Goal: Task Accomplishment & Management: Manage account settings

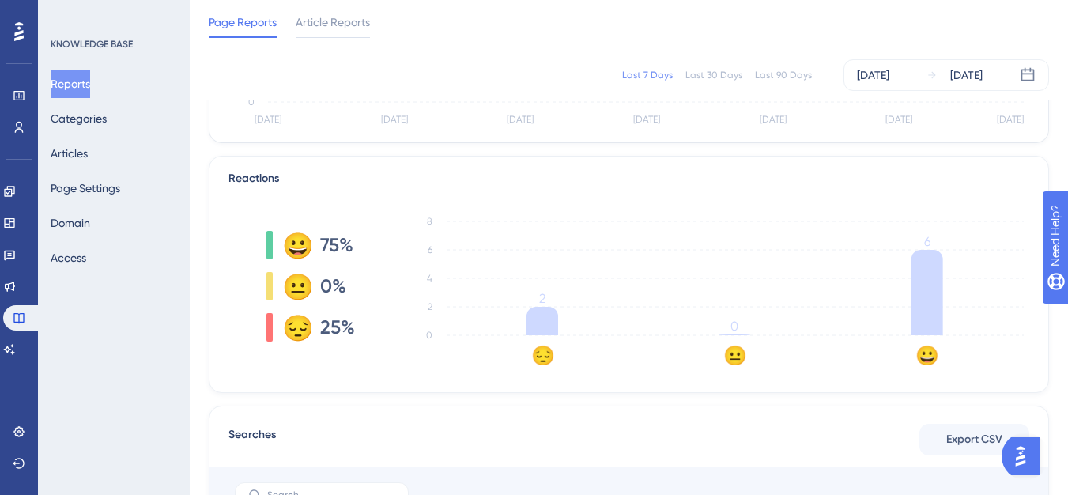
scroll to position [316, 0]
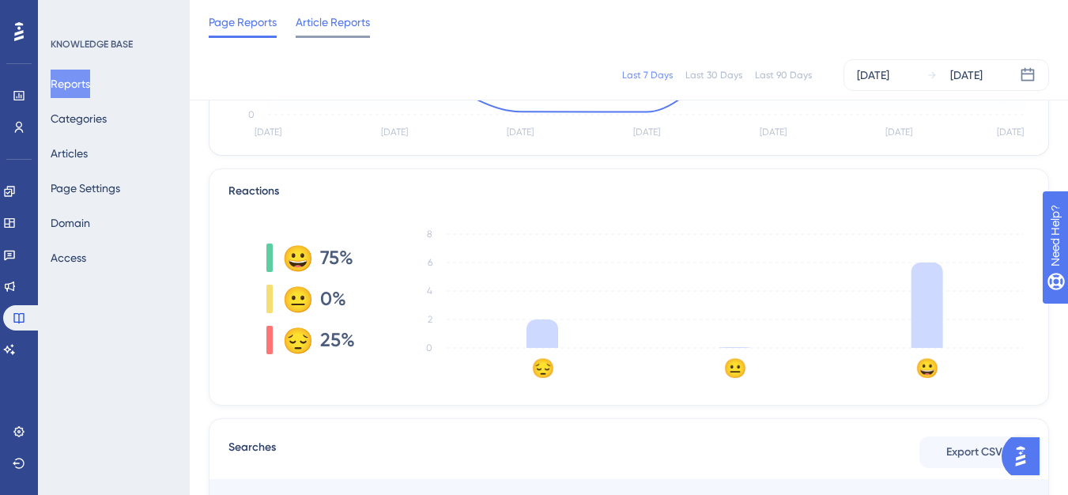
click at [353, 28] on span "Article Reports" at bounding box center [333, 22] width 74 height 19
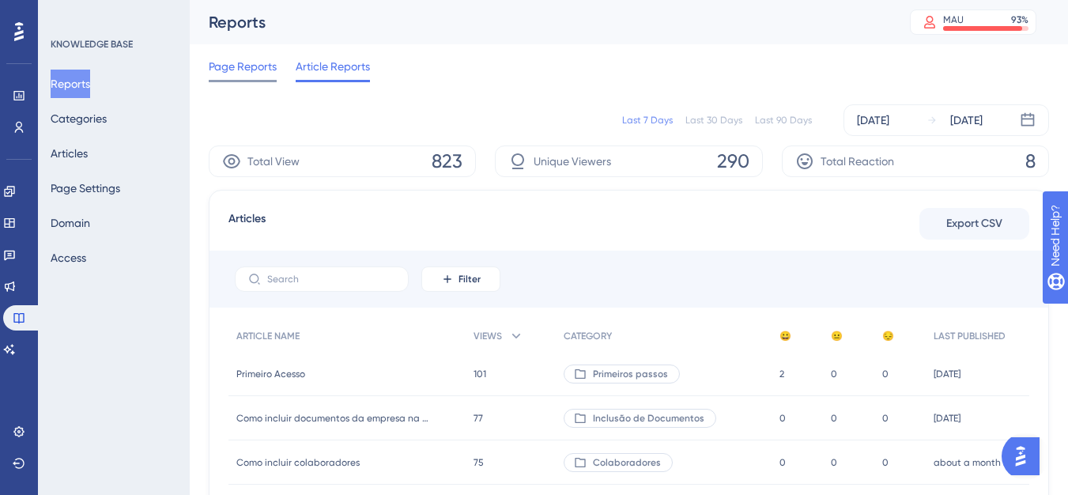
click at [251, 70] on span "Page Reports" at bounding box center [243, 66] width 68 height 19
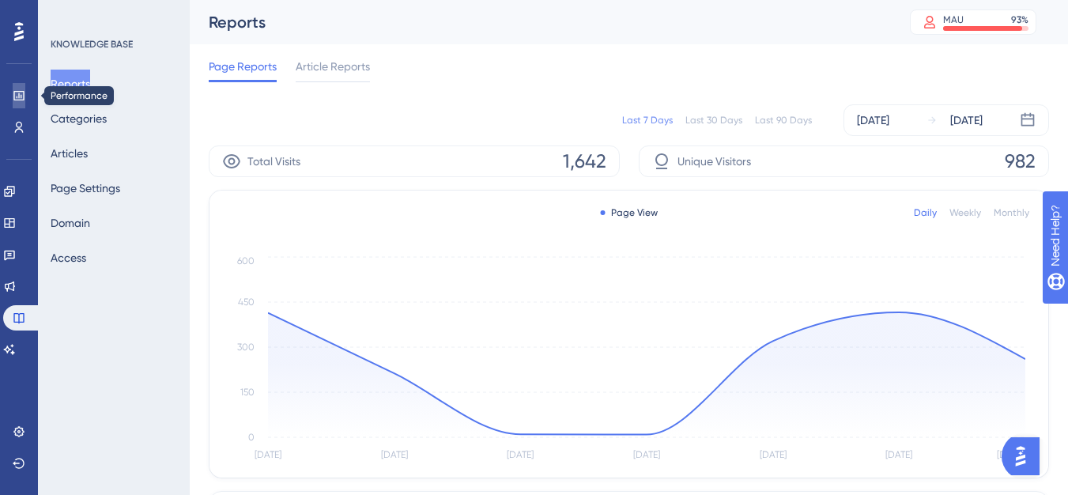
click at [17, 95] on icon at bounding box center [19, 95] width 13 height 13
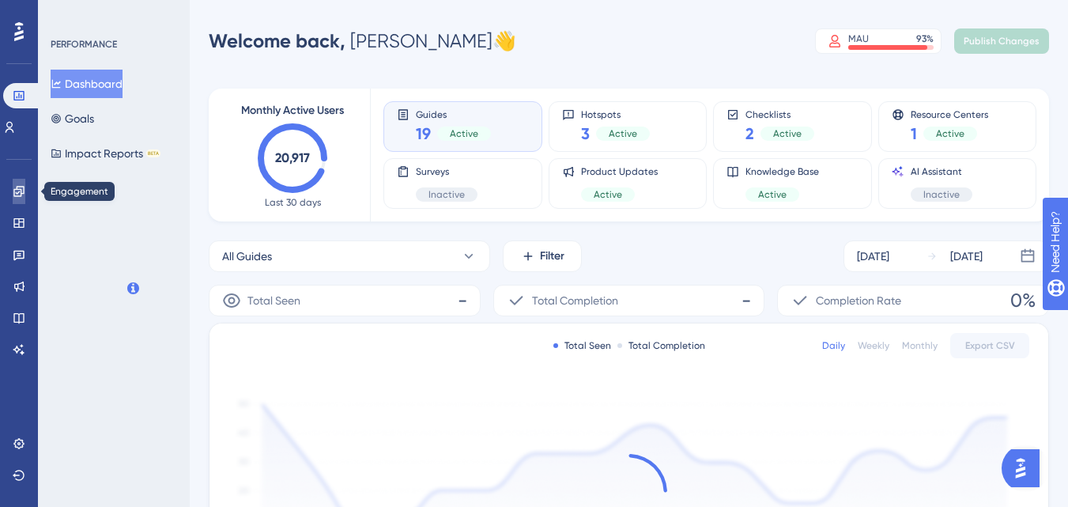
click at [19, 192] on icon at bounding box center [18, 191] width 10 height 10
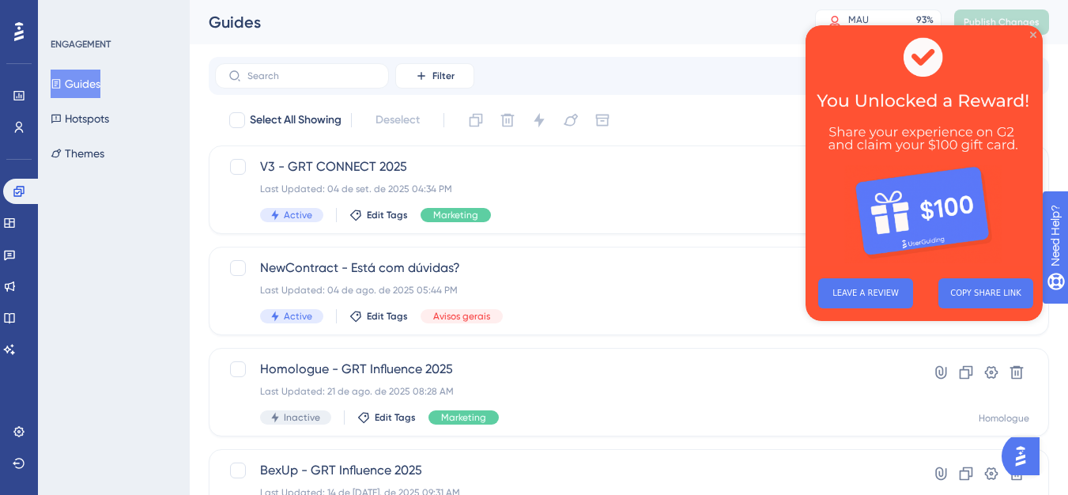
click at [1032, 35] on icon "Close Preview" at bounding box center [1033, 35] width 6 height 6
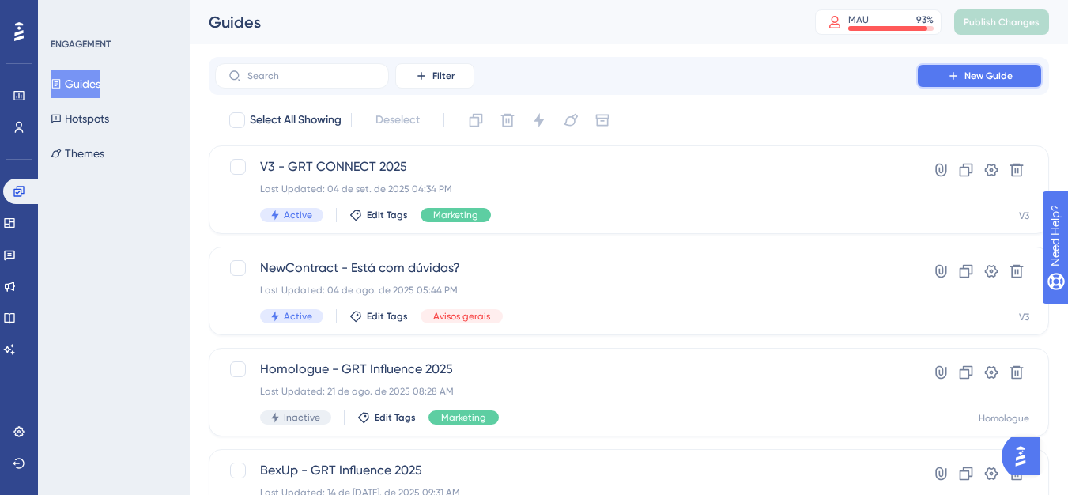
click at [1005, 73] on span "New Guide" at bounding box center [989, 76] width 48 height 13
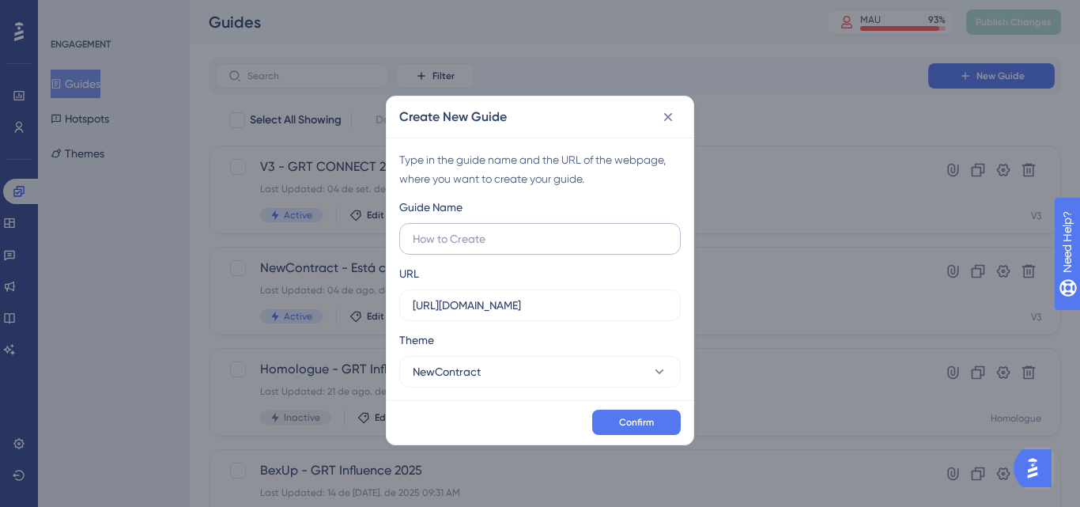
click at [542, 250] on label at bounding box center [539, 239] width 281 height 32
click at [542, 247] on input "text" at bounding box center [540, 238] width 255 height 17
click at [523, 392] on div "Type in the guide name and the URL of the webpage, where you want to create you…" at bounding box center [540, 269] width 307 height 262
click at [525, 381] on button "NewContract" at bounding box center [539, 372] width 281 height 32
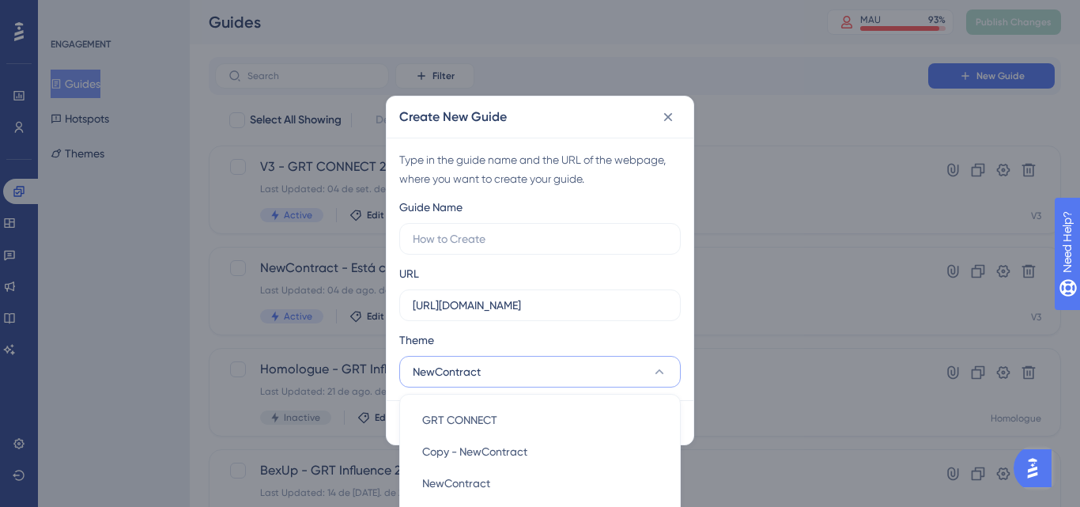
scroll to position [172, 0]
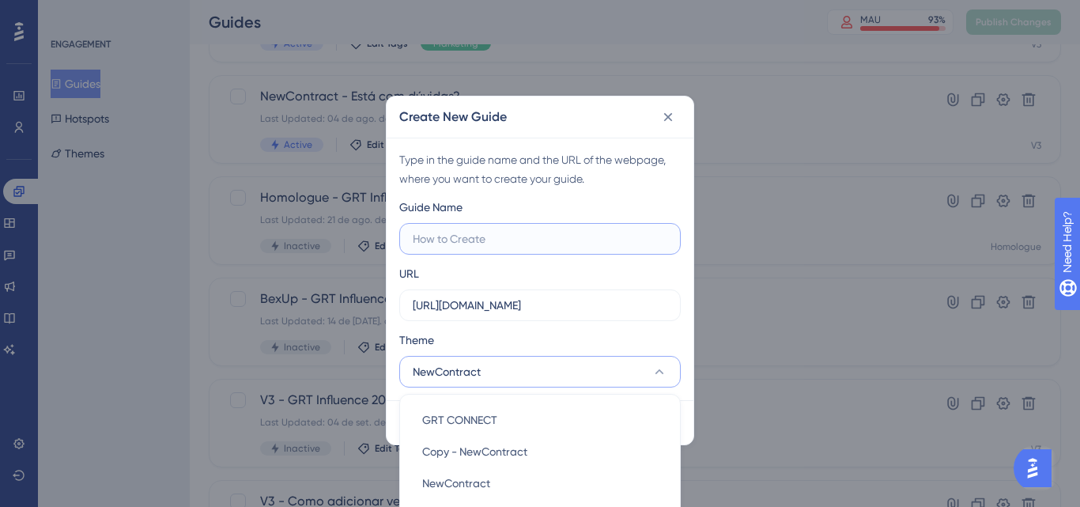
click at [523, 237] on input "text" at bounding box center [540, 238] width 255 height 17
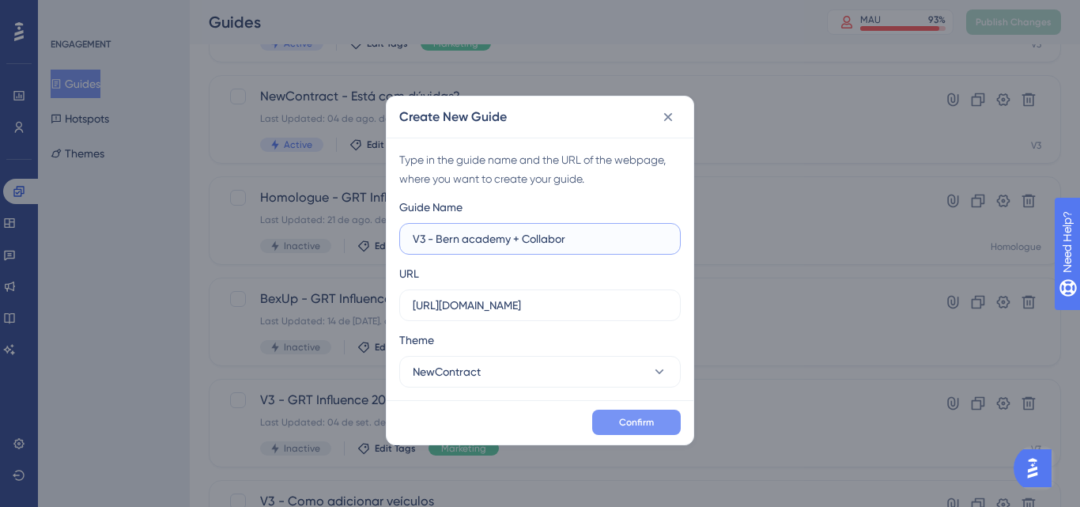
type input "V3 - Bern academy + Collabor"
click at [620, 433] on button "Confirm" at bounding box center [636, 422] width 89 height 25
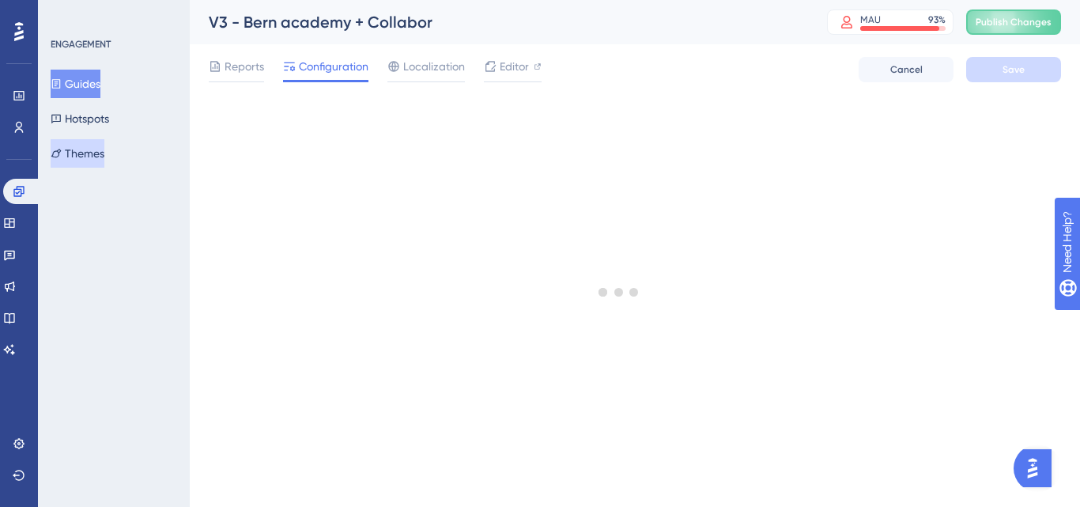
click at [80, 151] on button "Themes" at bounding box center [78, 153] width 54 height 28
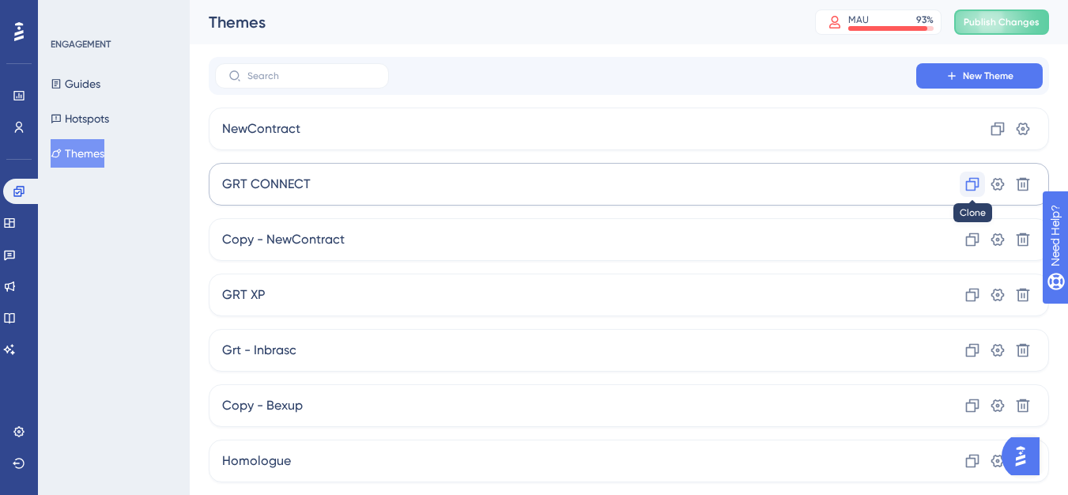
click at [980, 180] on button at bounding box center [972, 184] width 25 height 25
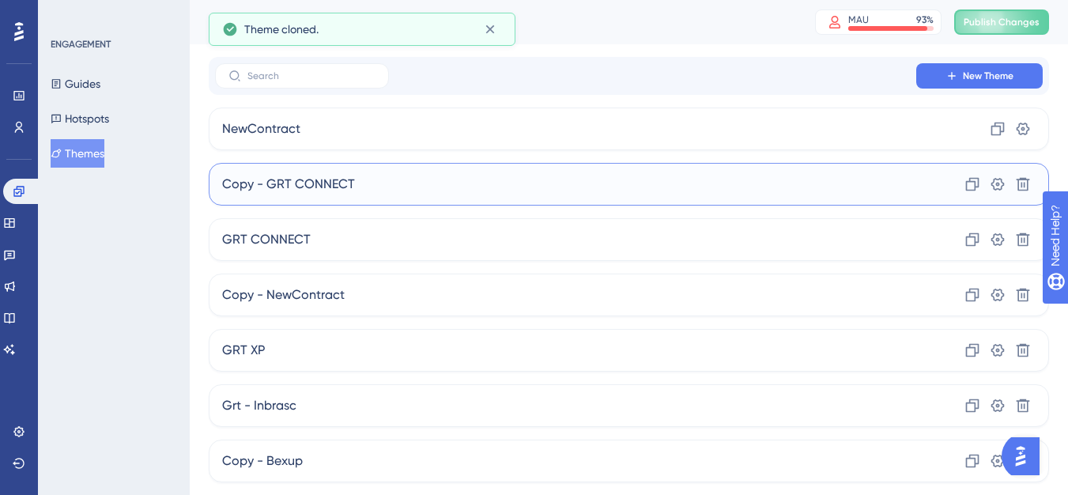
click at [602, 191] on div "Copy - GRT CONNECT Clone Settings Delete" at bounding box center [629, 184] width 840 height 43
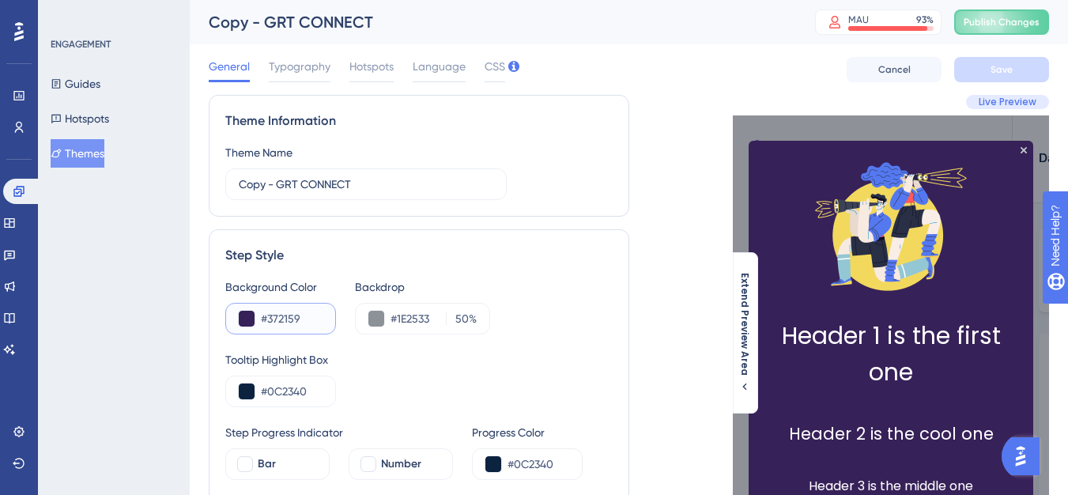
click at [310, 325] on input "#372159" at bounding box center [292, 318] width 62 height 19
drag, startPoint x: 310, startPoint y: 325, endPoint x: 236, endPoint y: 325, distance: 73.5
click at [236, 325] on div "#372159" at bounding box center [280, 319] width 111 height 32
paste input "F5F5F5"
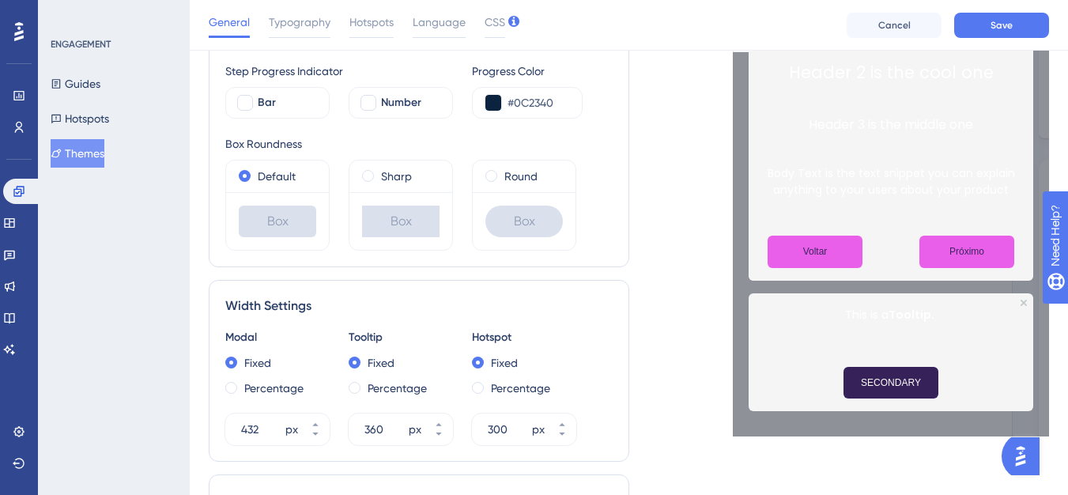
scroll to position [395, 0]
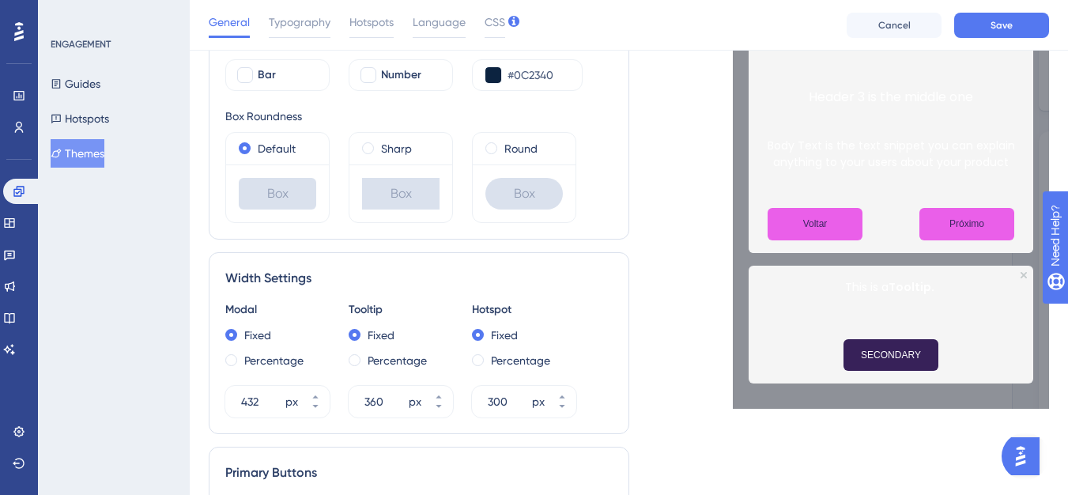
type input "#F5F5F5"
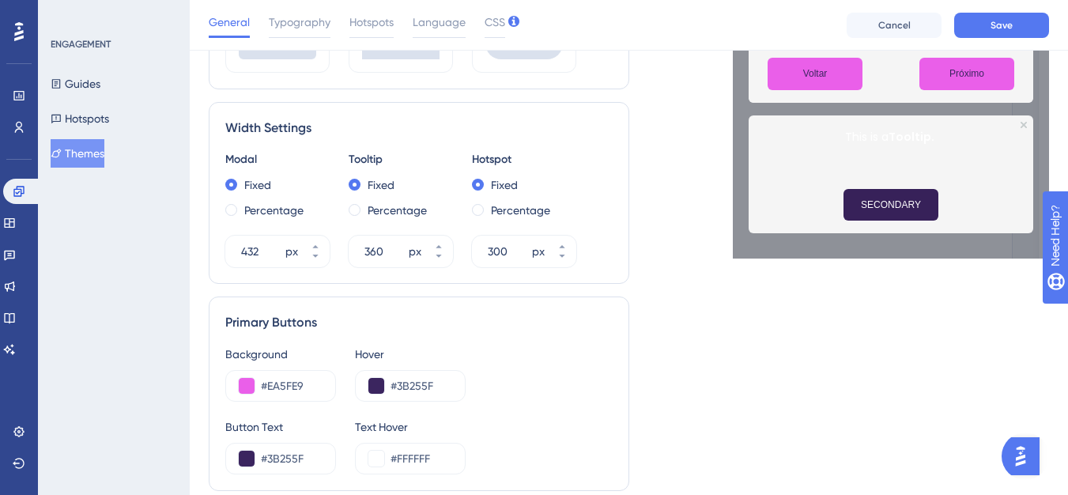
scroll to position [474, 0]
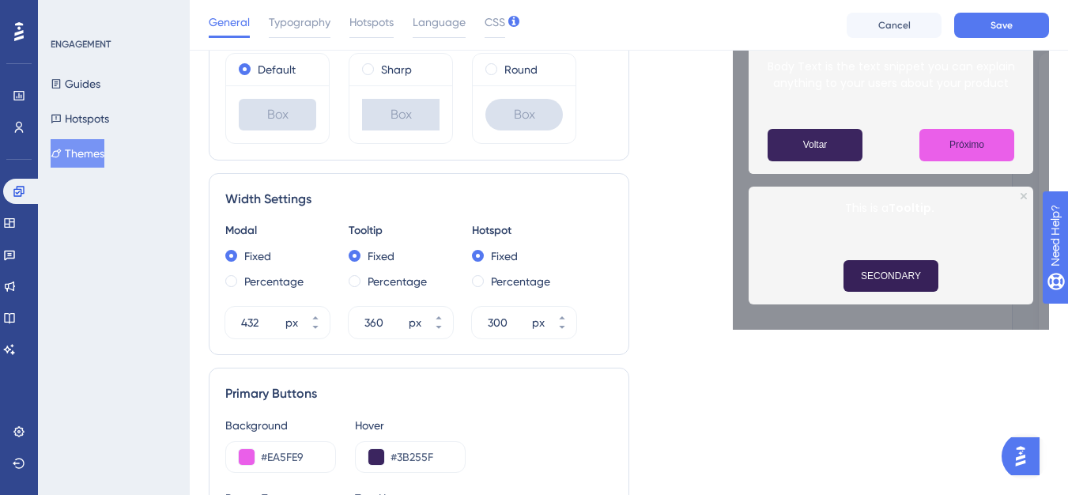
click at [806, 145] on button "Voltar" at bounding box center [815, 145] width 95 height 32
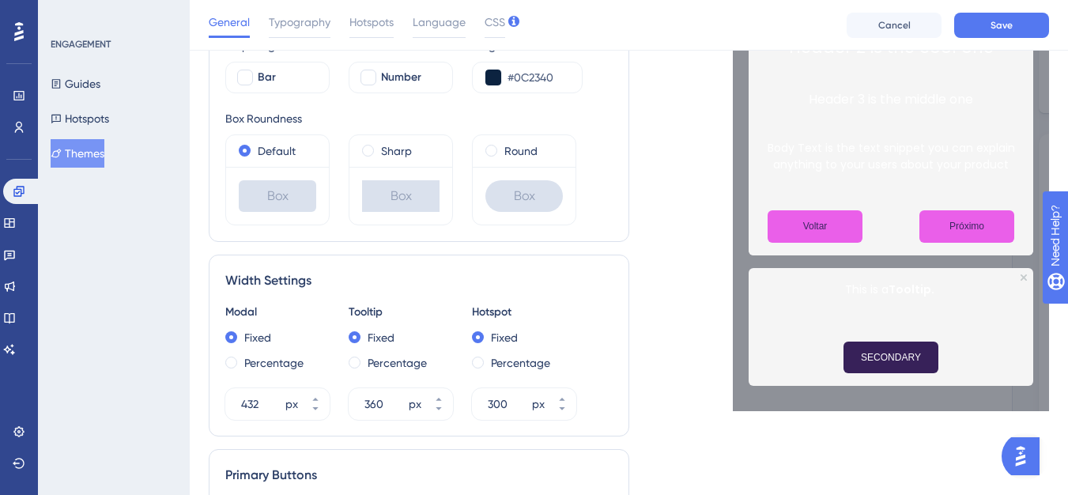
scroll to position [316, 0]
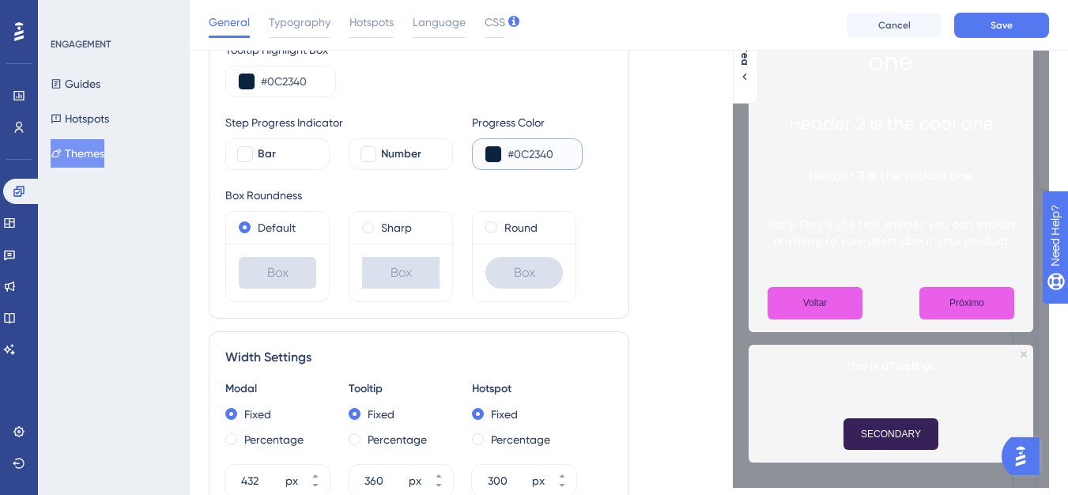
click at [556, 158] on input "#0C2340" at bounding box center [539, 154] width 62 height 19
paste input "9B26B6"
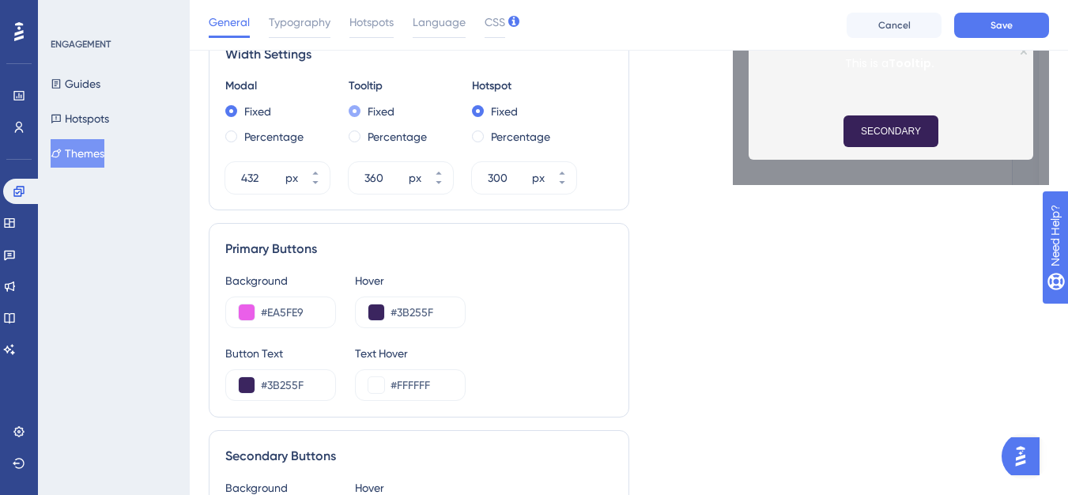
scroll to position [632, 0]
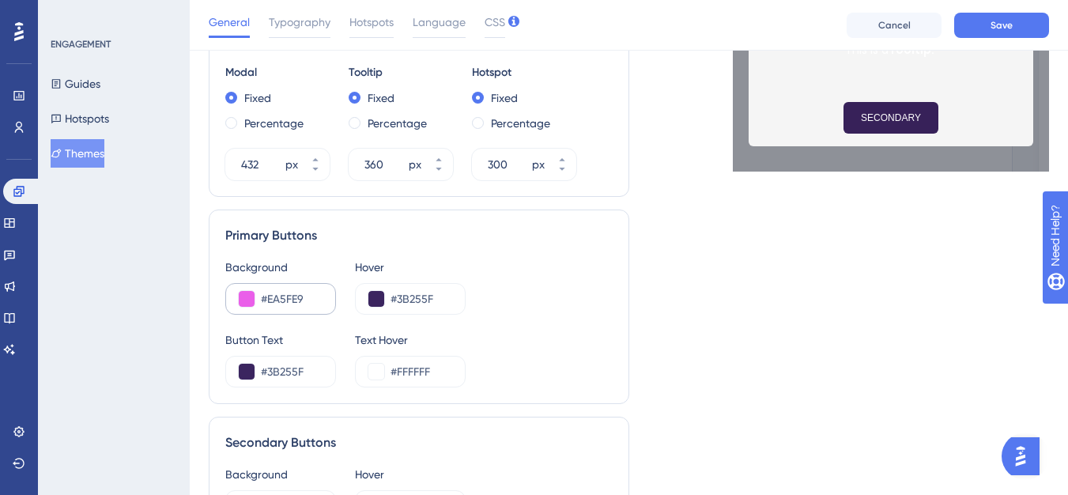
type input "#9B26B6"
click at [314, 294] on input "#EA5FE9" at bounding box center [292, 298] width 62 height 19
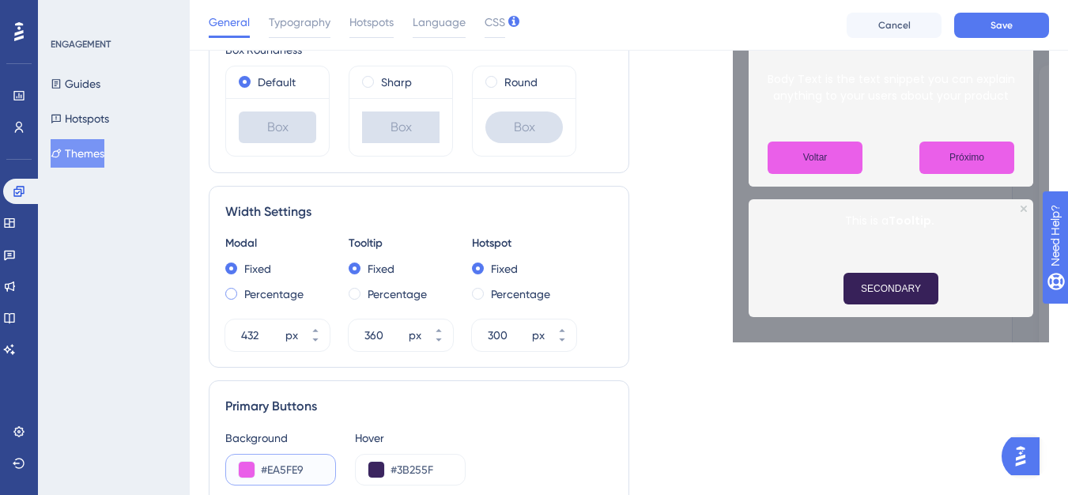
scroll to position [553, 0]
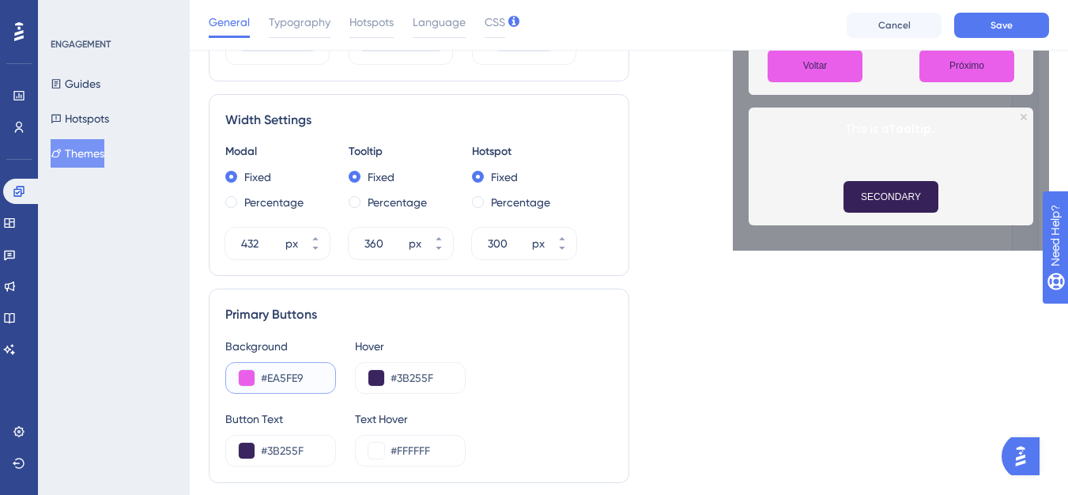
click at [308, 380] on input "#EA5FE9" at bounding box center [292, 377] width 62 height 19
paste input "9B26B6"
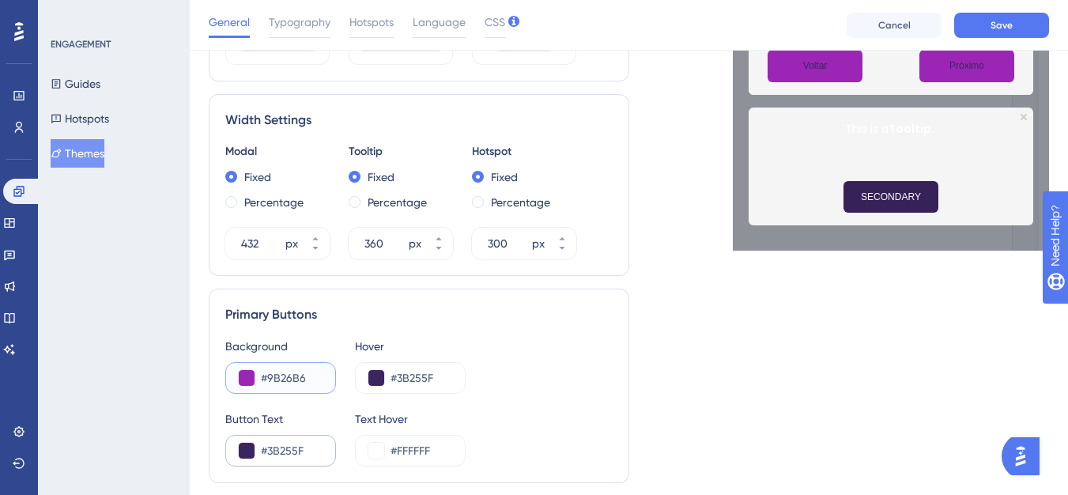
type input "#9B26B6"
click at [244, 455] on button at bounding box center [247, 451] width 16 height 16
click at [311, 444] on input "#3B255F" at bounding box center [292, 450] width 62 height 19
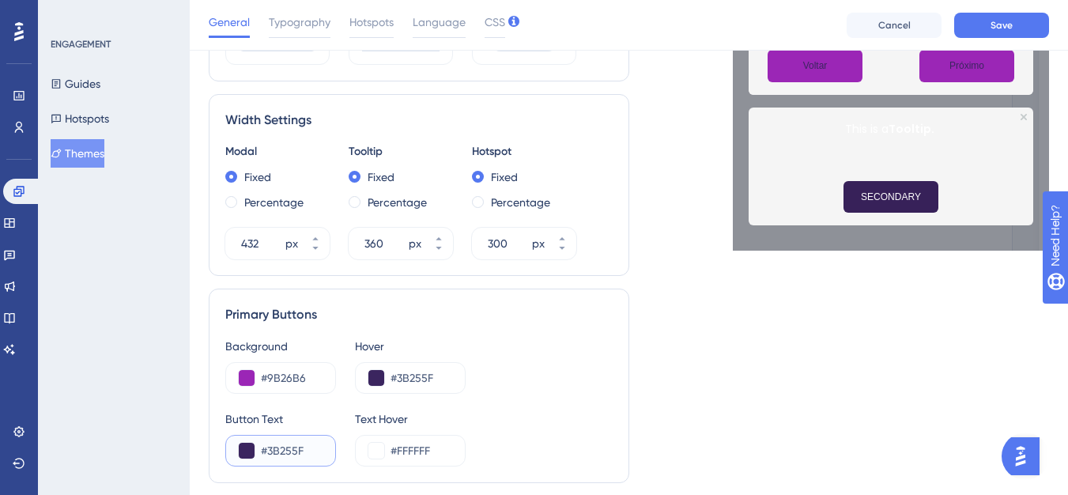
paste input "F5F5F5"
type input "#F5F5F5"
click at [425, 452] on input "#FFFFFF" at bounding box center [422, 450] width 62 height 19
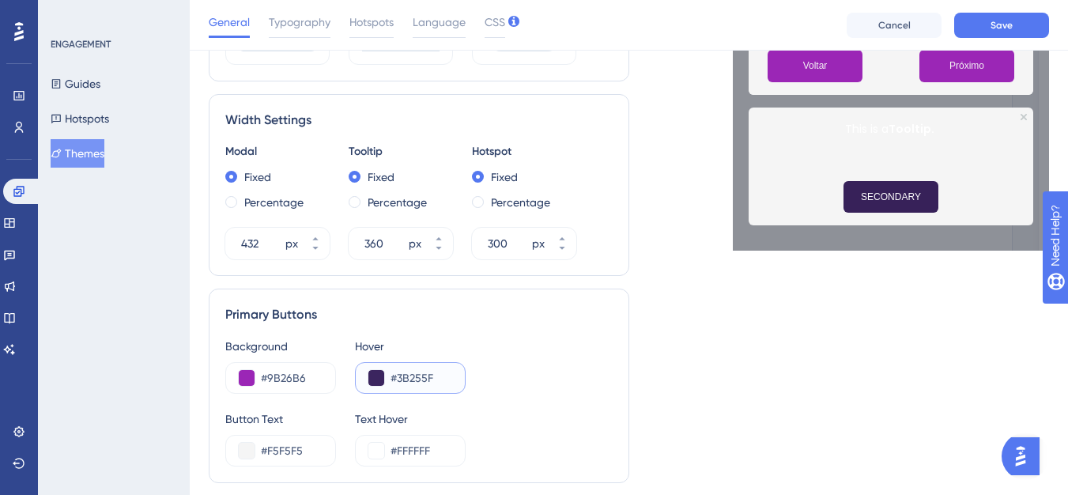
click at [427, 381] on input "#3B255F" at bounding box center [422, 377] width 62 height 19
click at [405, 447] on input "#FFFFFF" at bounding box center [422, 450] width 62 height 19
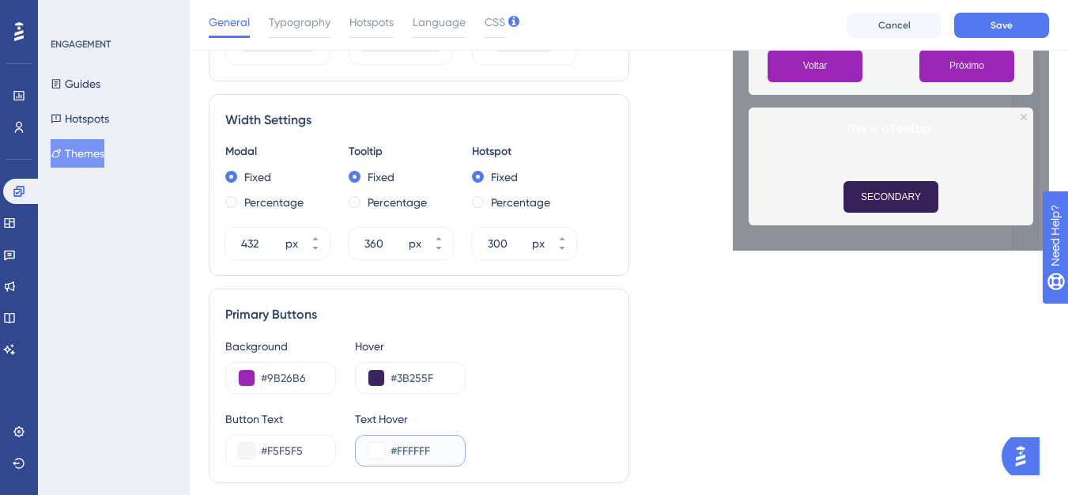
click at [402, 447] on input "#FFFFFF" at bounding box center [422, 450] width 62 height 19
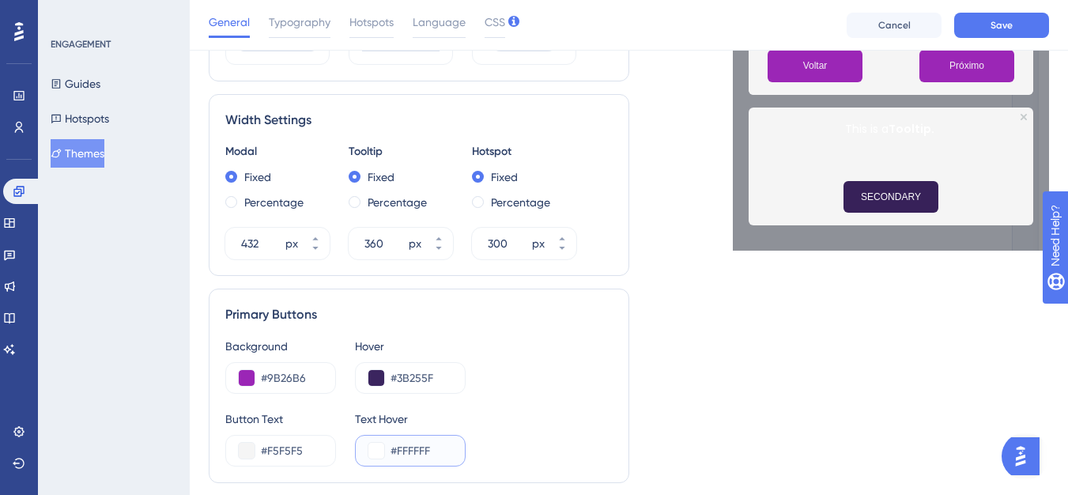
paste input "3B255"
type input "#3B255F"
click at [724, 317] on div "Live Preview Header 1 is the first one Header 2 is the cool one Header 3 is the…" at bounding box center [839, 209] width 421 height 1323
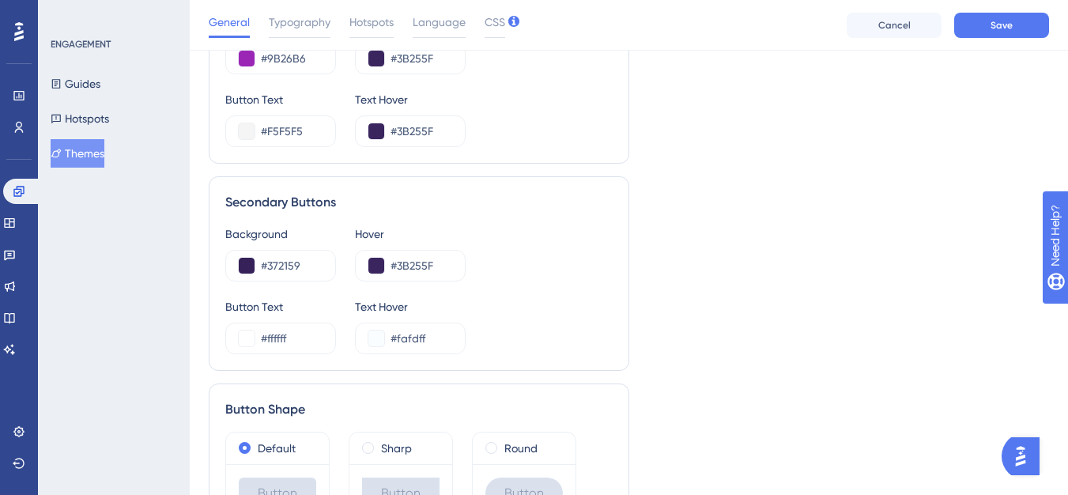
scroll to position [901, 0]
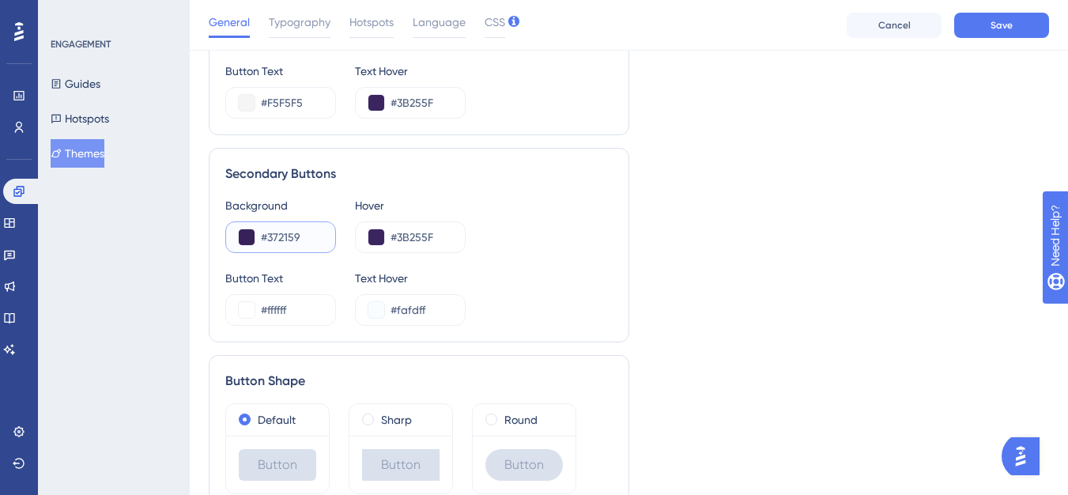
click at [277, 243] on input "#372159" at bounding box center [292, 237] width 62 height 19
paste input "F5F5F5"
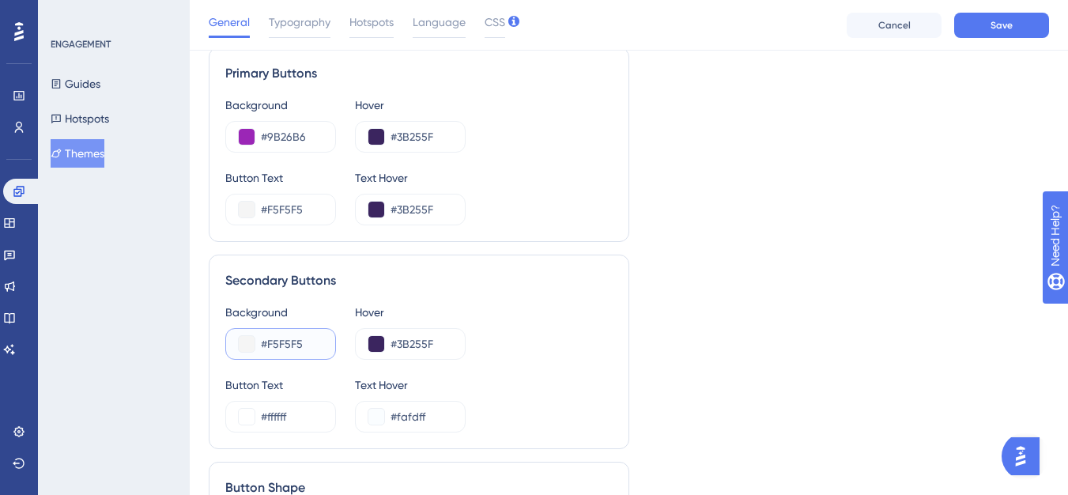
scroll to position [822, 0]
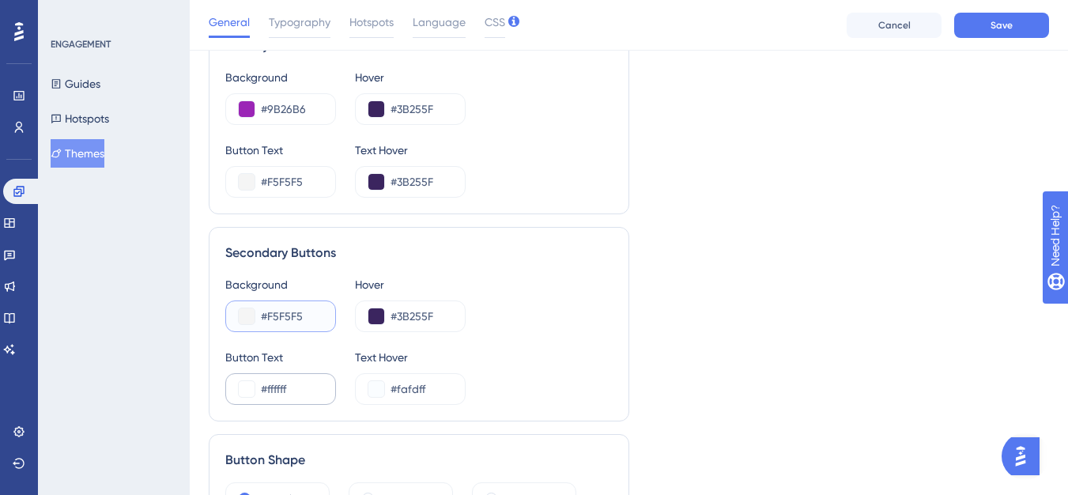
type input "#F5F5F5"
click at [290, 387] on input "#ffffff" at bounding box center [292, 388] width 62 height 19
paste input "3B255F"
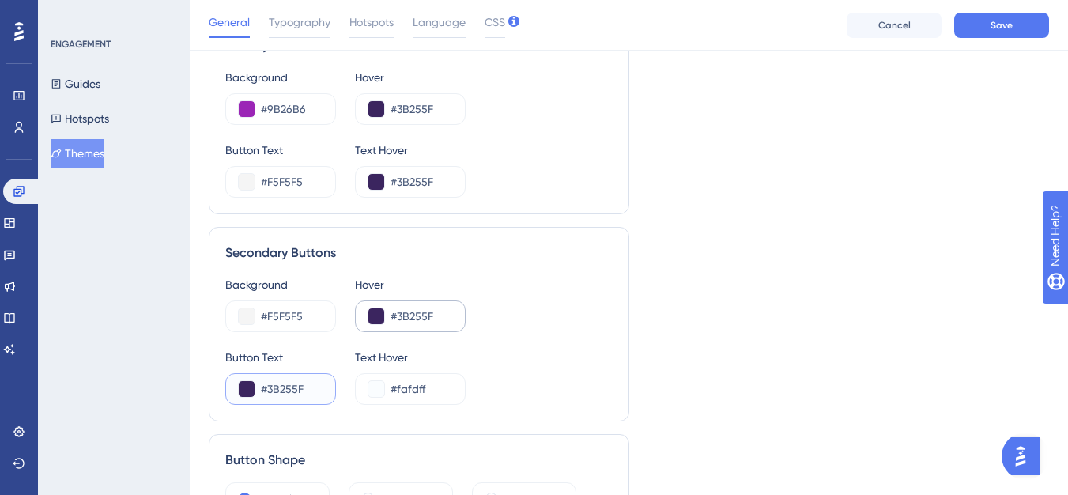
type input "#3B255F"
click at [426, 323] on input "#3B255F" at bounding box center [422, 316] width 62 height 19
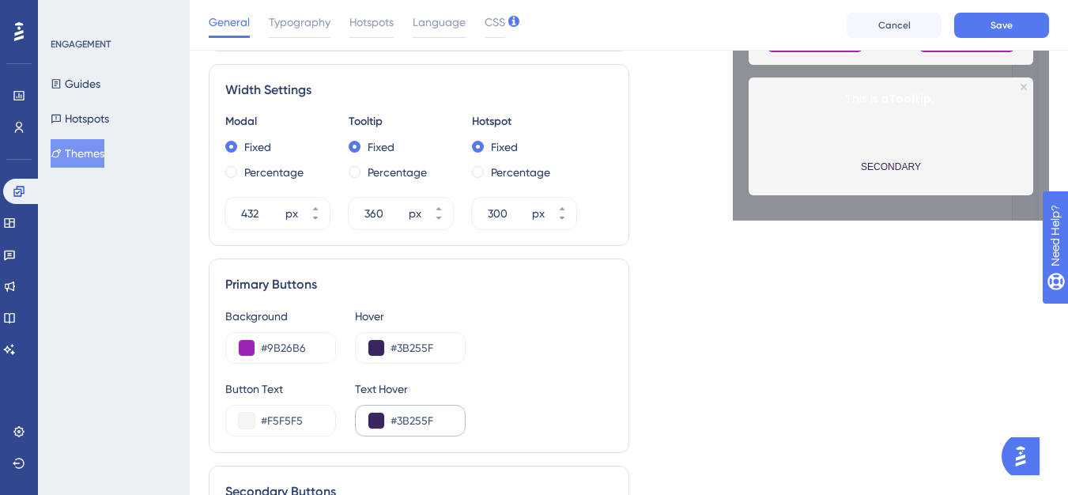
scroll to position [585, 0]
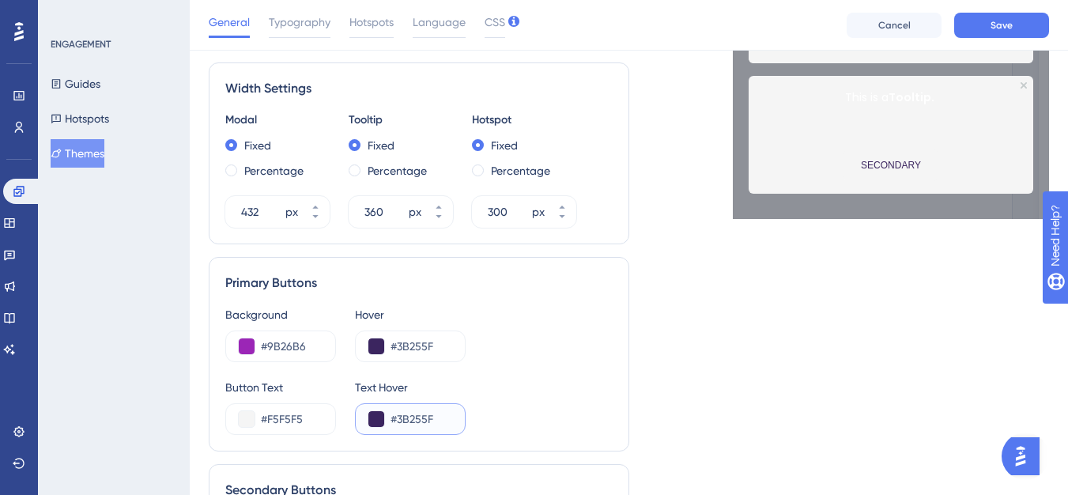
click at [402, 421] on input "#3B255F" at bounding box center [422, 419] width 62 height 19
click at [635, 294] on div "Live Preview Header 1 is the first one Header 2 is the cool one Header 3 is the…" at bounding box center [839, 177] width 421 height 1323
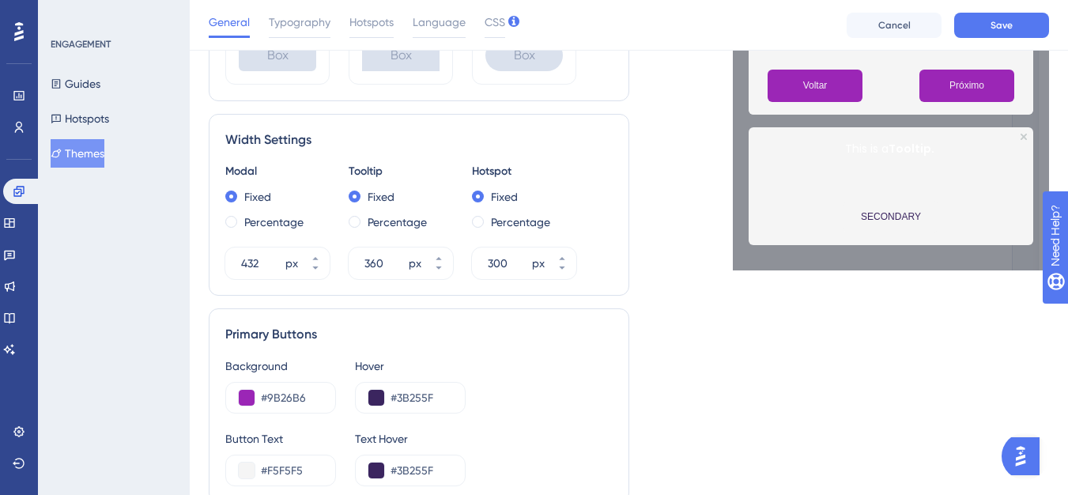
scroll to position [506, 0]
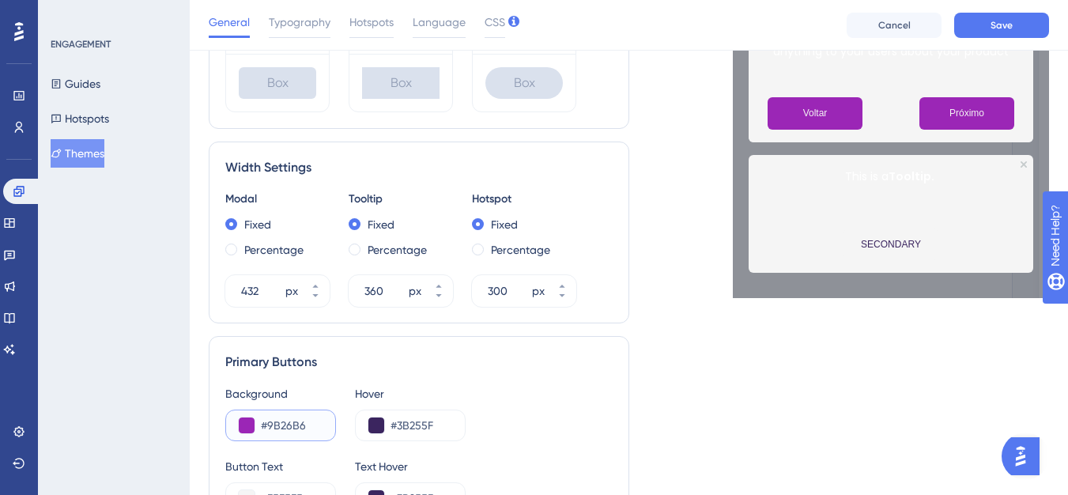
click at [281, 421] on input "#9B26B6" at bounding box center [292, 425] width 62 height 19
paste input "A64AC9"
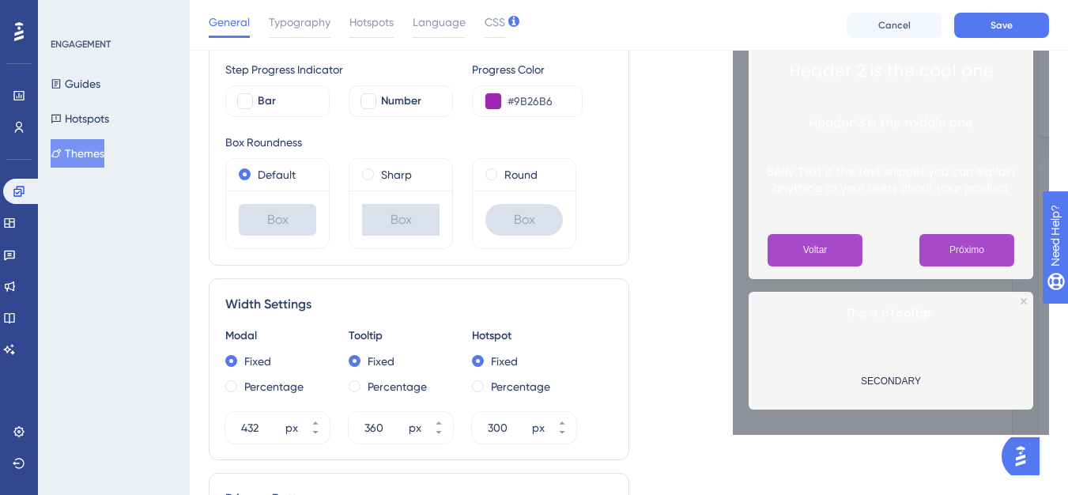
scroll to position [269, 0]
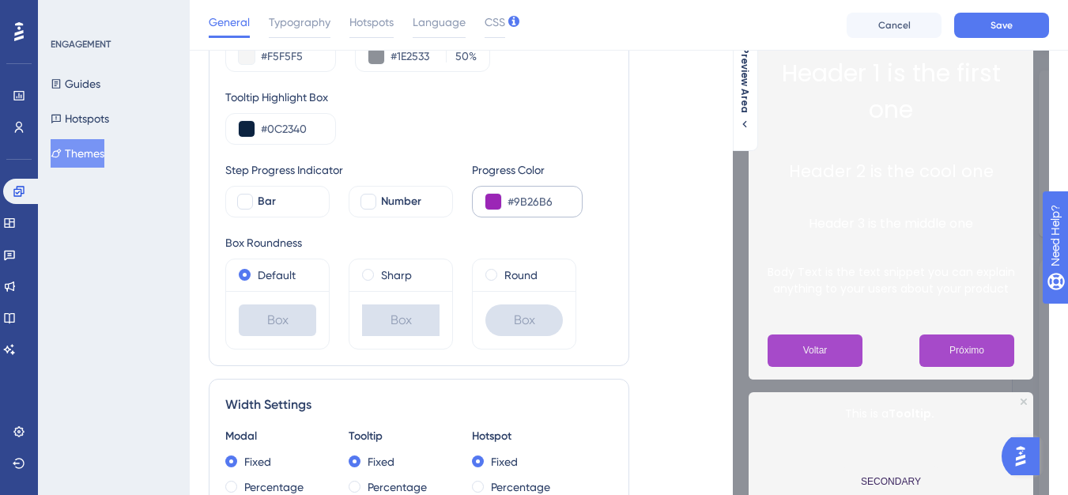
type input "#A64AC9"
click at [536, 200] on input "#9B26B6" at bounding box center [539, 201] width 62 height 19
paste input "A64AC9"
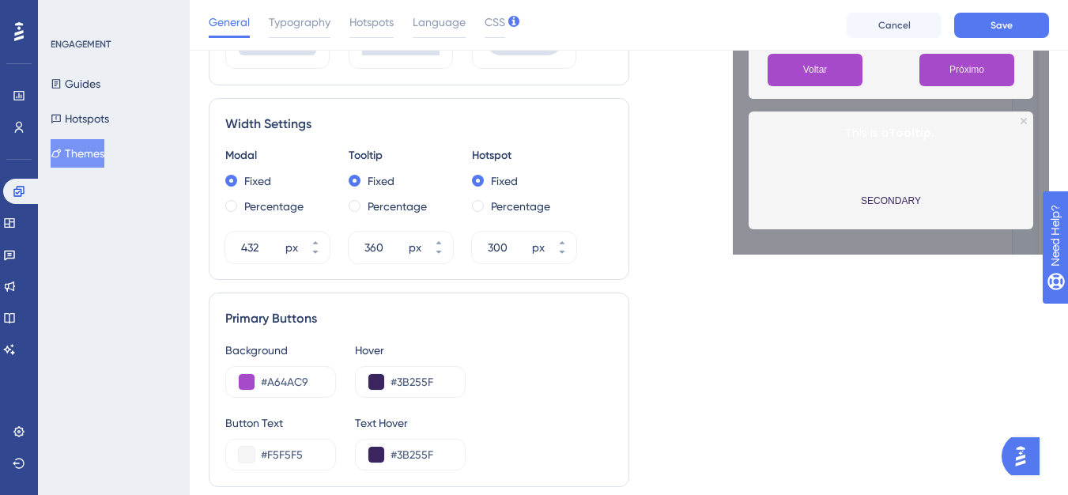
scroll to position [585, 0]
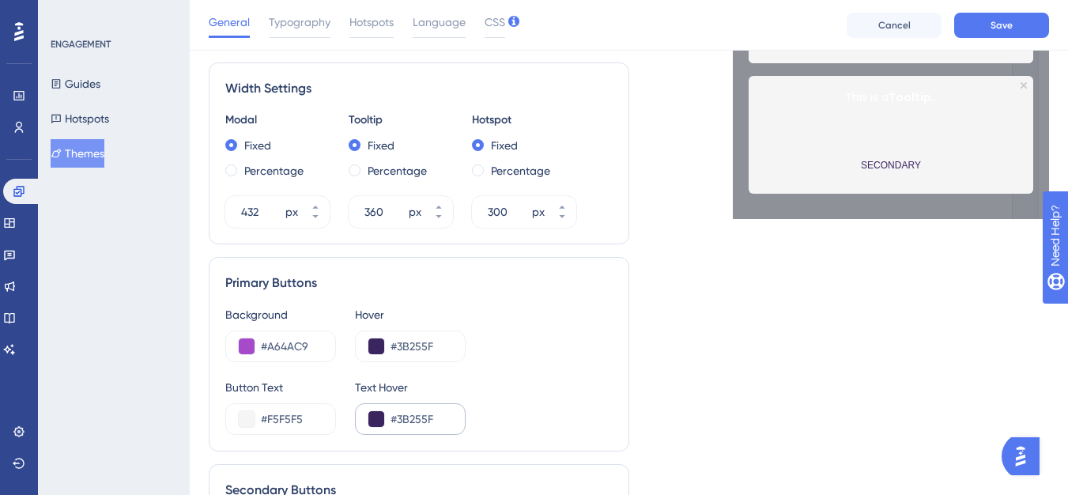
type input "#A64AC9"
click at [402, 425] on input "#3B255F" at bounding box center [422, 419] width 62 height 19
click at [418, 418] on input "#3B255F" at bounding box center [422, 419] width 62 height 19
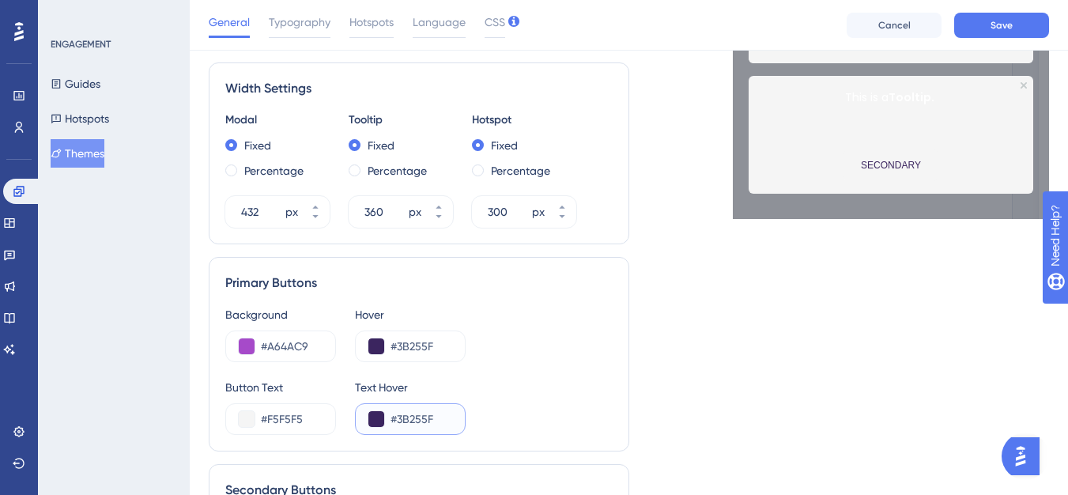
click at [418, 418] on input "#3B255F" at bounding box center [422, 419] width 62 height 19
paste input "A64AC9"
click at [312, 425] on input "#F5F5F5" at bounding box center [292, 419] width 62 height 19
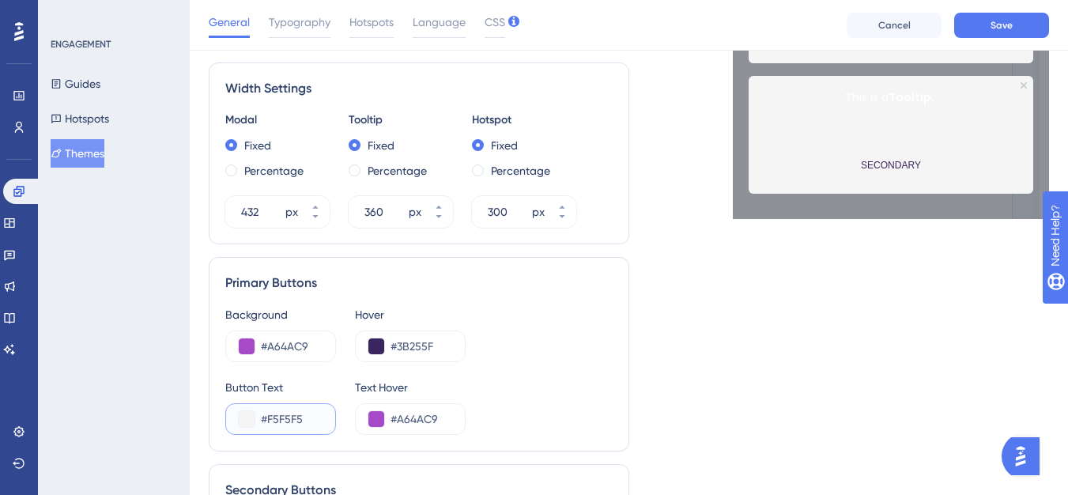
click at [312, 425] on input "#F5F5F5" at bounding box center [292, 419] width 62 height 19
click at [423, 429] on div "#A64AC9" at bounding box center [410, 419] width 111 height 32
click at [424, 419] on input "#A64AC9" at bounding box center [422, 419] width 62 height 19
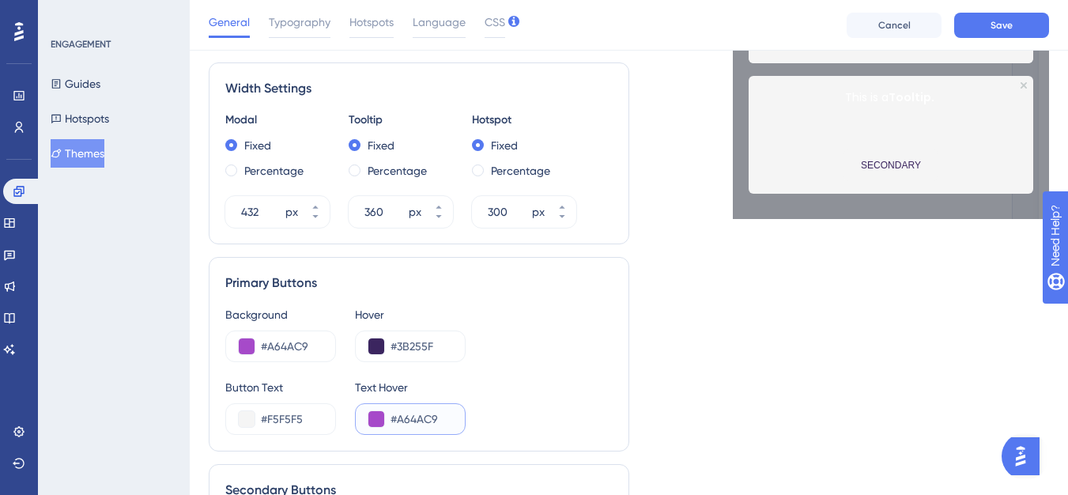
paste input "F5F5F5"
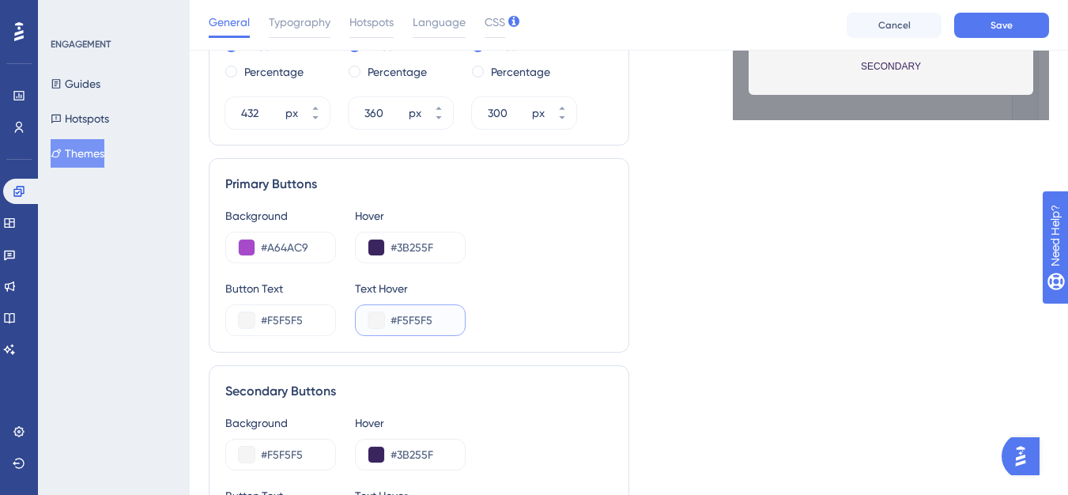
scroll to position [743, 0]
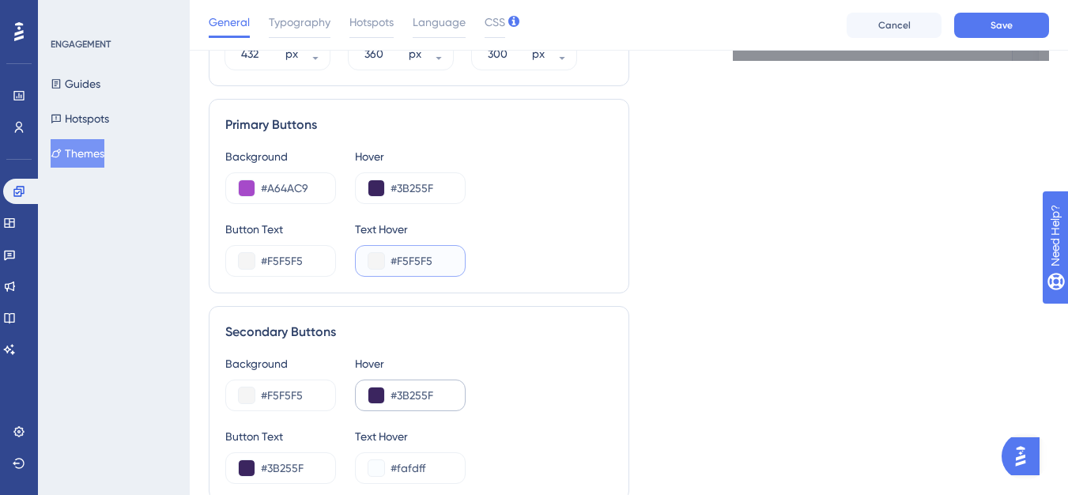
type input "#F5F5F5"
click at [376, 399] on button at bounding box center [376, 395] width 16 height 16
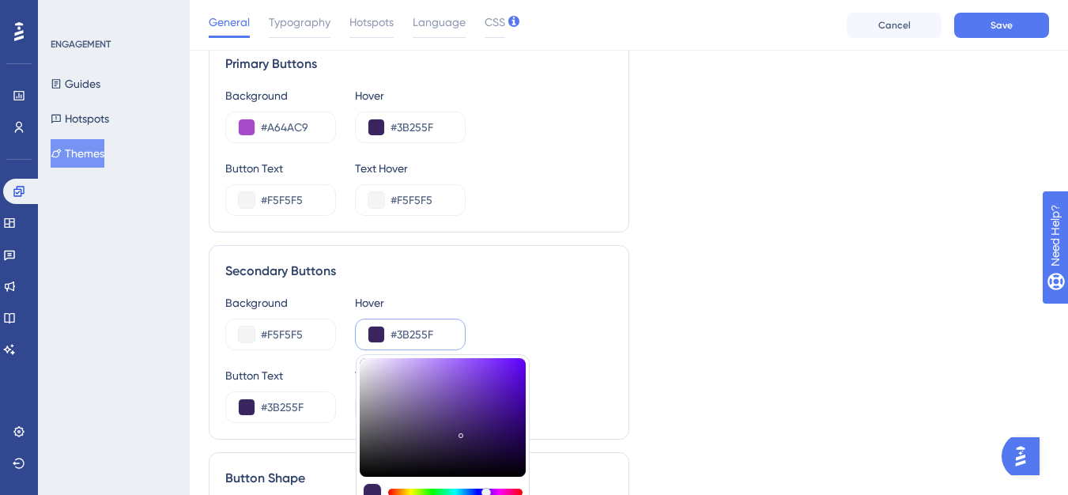
scroll to position [822, 0]
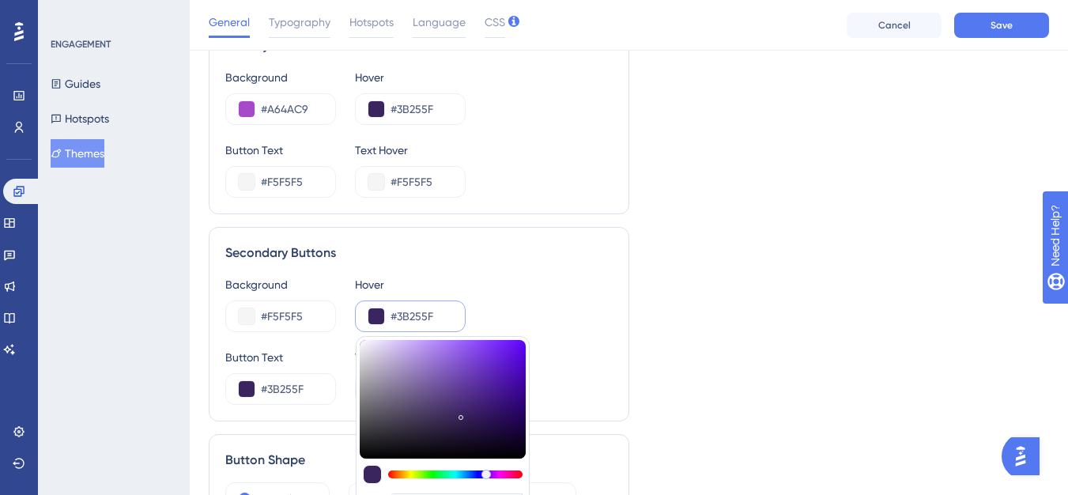
type input "#a49cb1"
type input "#A49CB1"
type input "#b3aac2"
type input "#B3AAC2"
type input "#b6adc5"
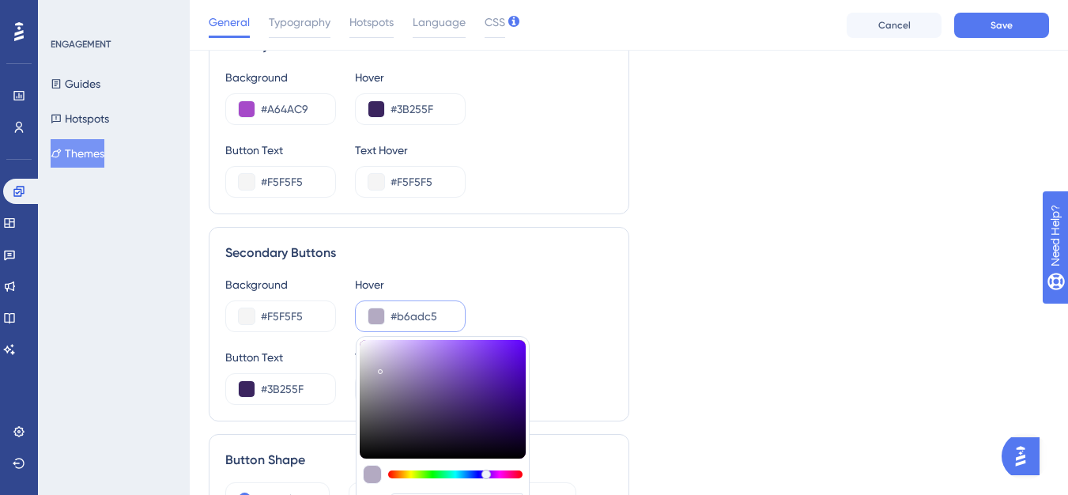
type input "#B6ADC5"
type input "#b8aec7"
type input "#B8AEC7"
type input "#b9b0c7"
type input "#B9B0C7"
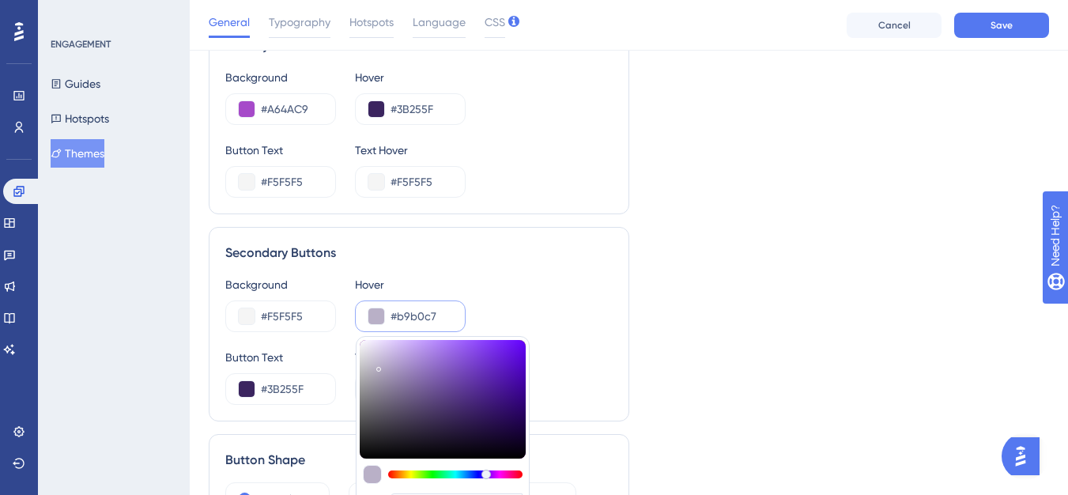
type input "#bab1c7"
type input "#BAB1C7"
type input "#bbb3c7"
type input "#BBB3C7"
type input "#bdb6c7"
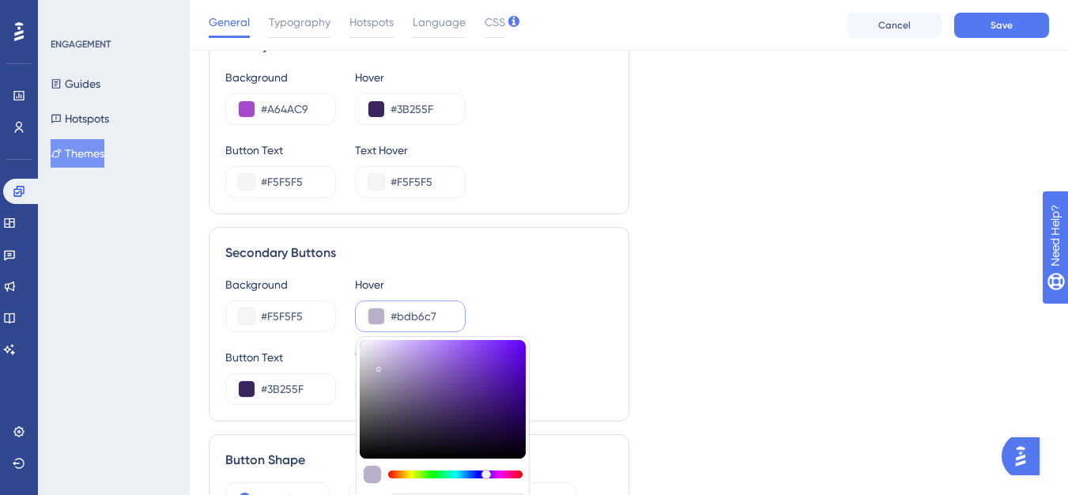
type input "#BDB6C7"
type input "#c0b9ca"
type input "#C0B9CA"
type input "#c3bcce"
type input "#C3BCCE"
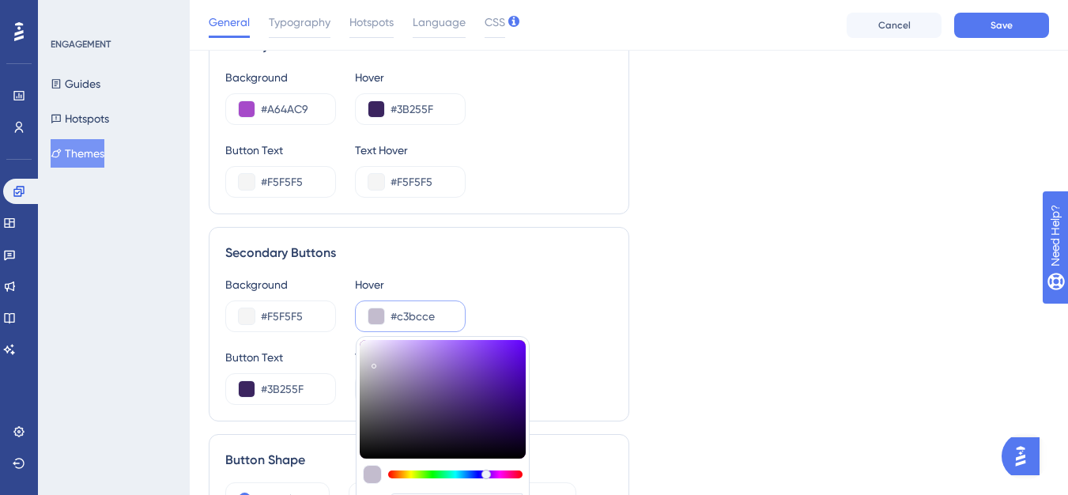
drag, startPoint x: 380, startPoint y: 368, endPoint x: 374, endPoint y: 363, distance: 8.4
click at [374, 363] on div at bounding box center [443, 399] width 166 height 119
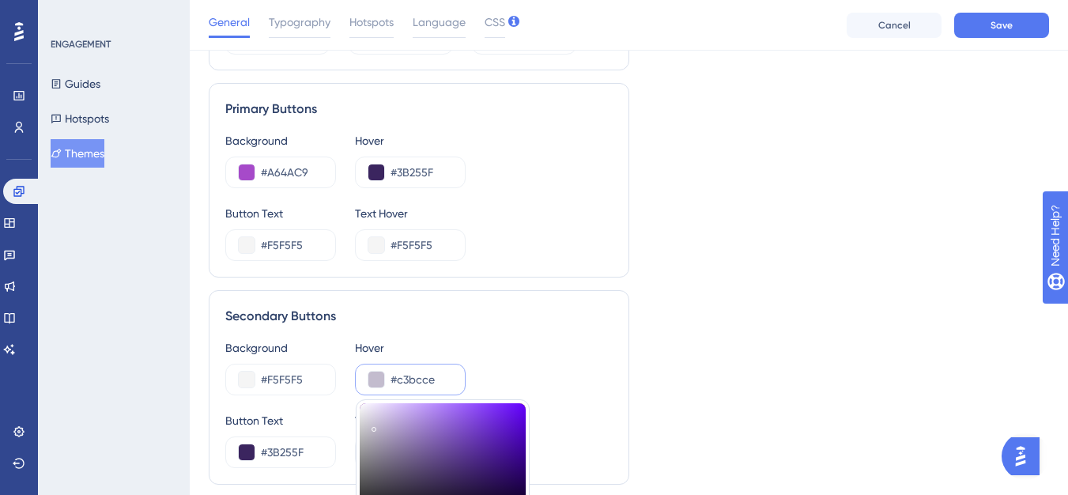
scroll to position [585, 0]
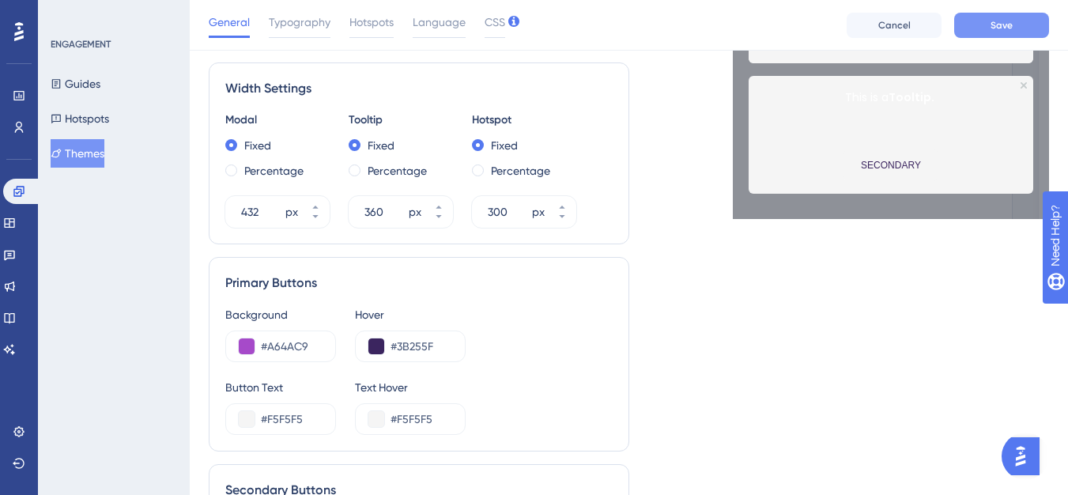
click at [986, 27] on button "Save" at bounding box center [1001, 25] width 95 height 25
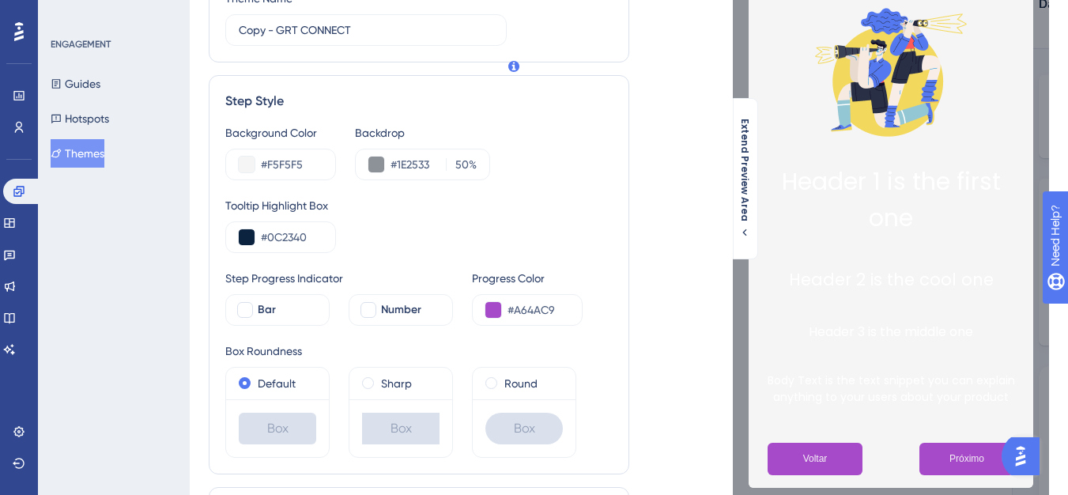
scroll to position [0, 0]
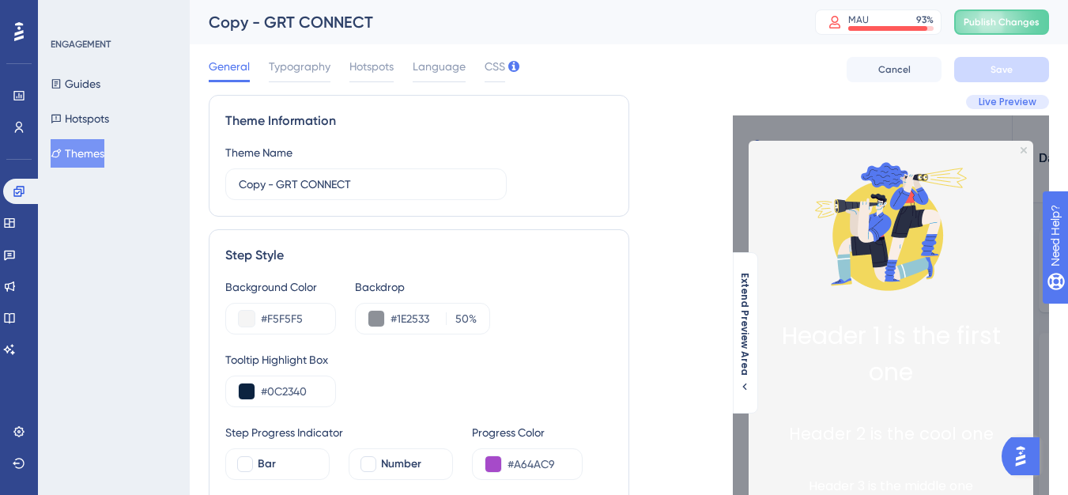
click at [323, 25] on div "Copy - GRT CONNECT" at bounding box center [492, 22] width 567 height 22
click at [404, 179] on input "Copy - GRT CONNECT" at bounding box center [366, 184] width 255 height 17
drag, startPoint x: 404, startPoint y: 179, endPoint x: 234, endPoint y: 179, distance: 170.0
click at [234, 179] on label "Copy - GRT CONNECT" at bounding box center [365, 184] width 281 height 32
click at [239, 179] on input "Copy - GRT CONNECT" at bounding box center [366, 184] width 255 height 17
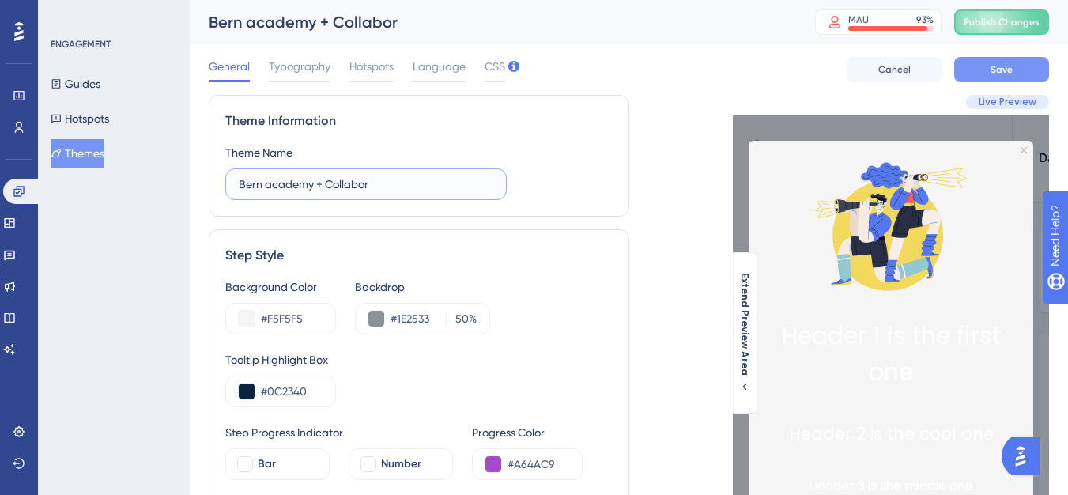
type input "Bern academy + Collabor"
click at [972, 77] on button "Save" at bounding box center [1001, 69] width 95 height 25
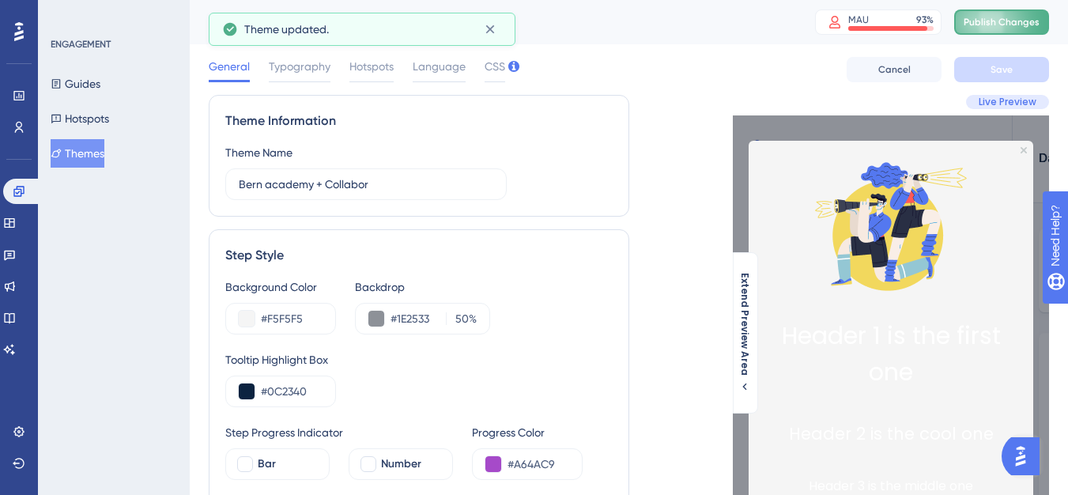
click at [991, 16] on span "Publish Changes" at bounding box center [1002, 22] width 76 height 13
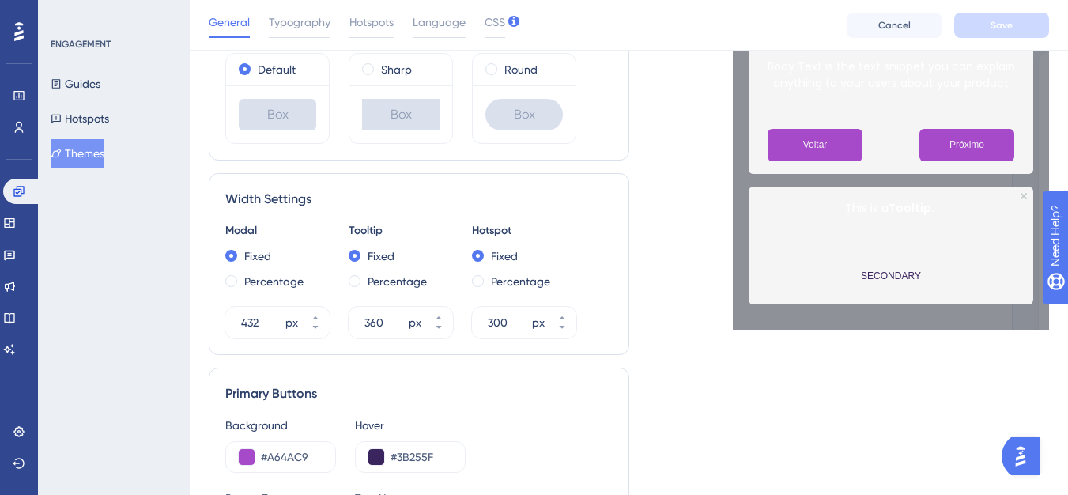
scroll to position [316, 0]
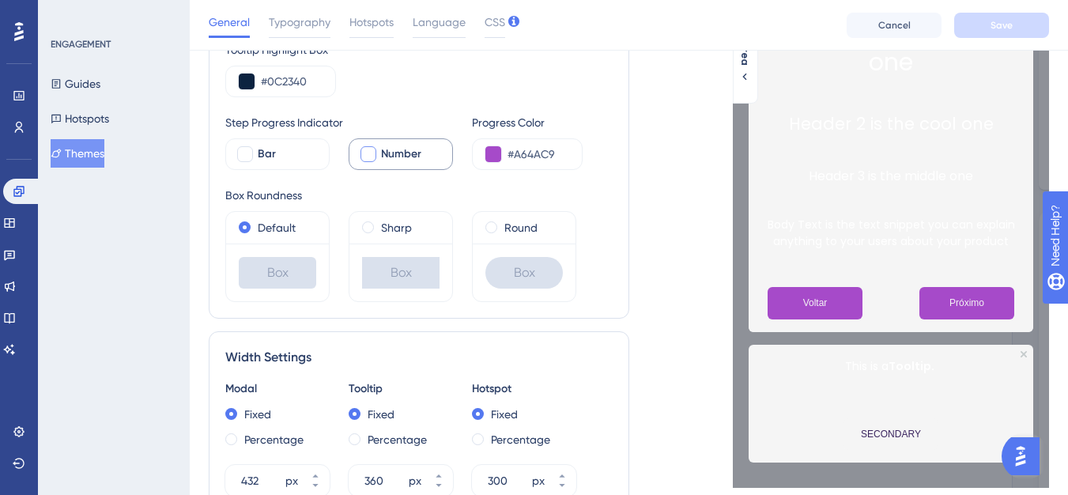
click at [422, 162] on div "Number" at bounding box center [410, 154] width 59 height 19
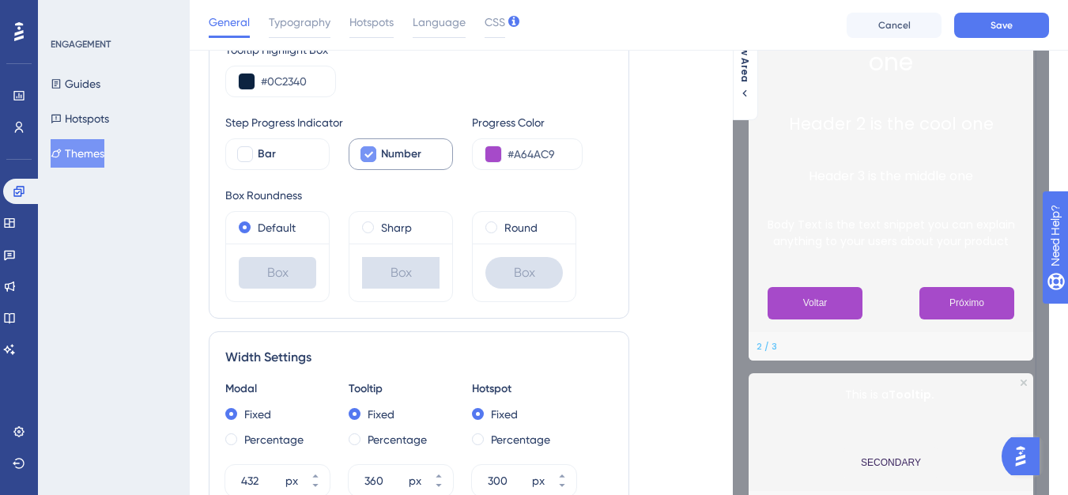
click at [422, 162] on div "Number" at bounding box center [410, 154] width 59 height 19
checkbox input "false"
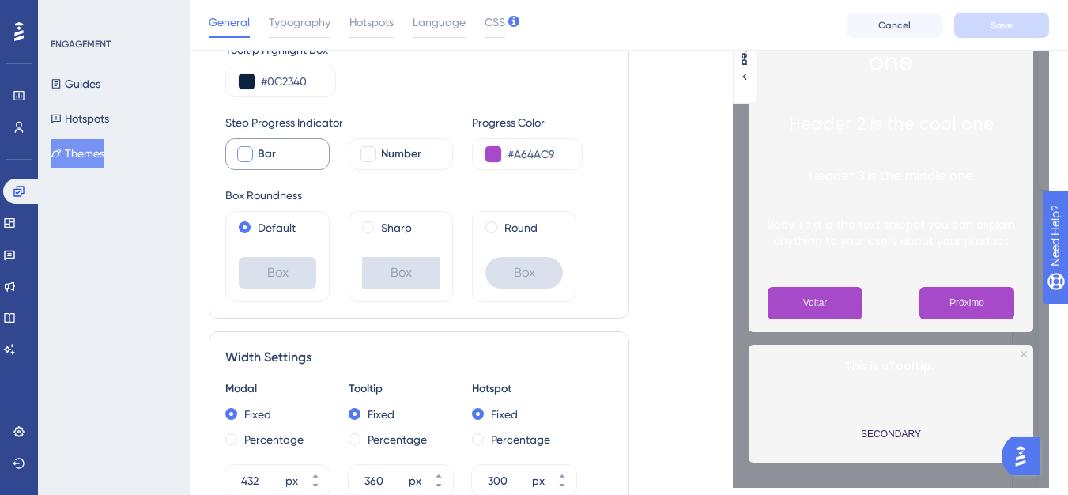
click at [270, 147] on span "Bar" at bounding box center [267, 154] width 18 height 19
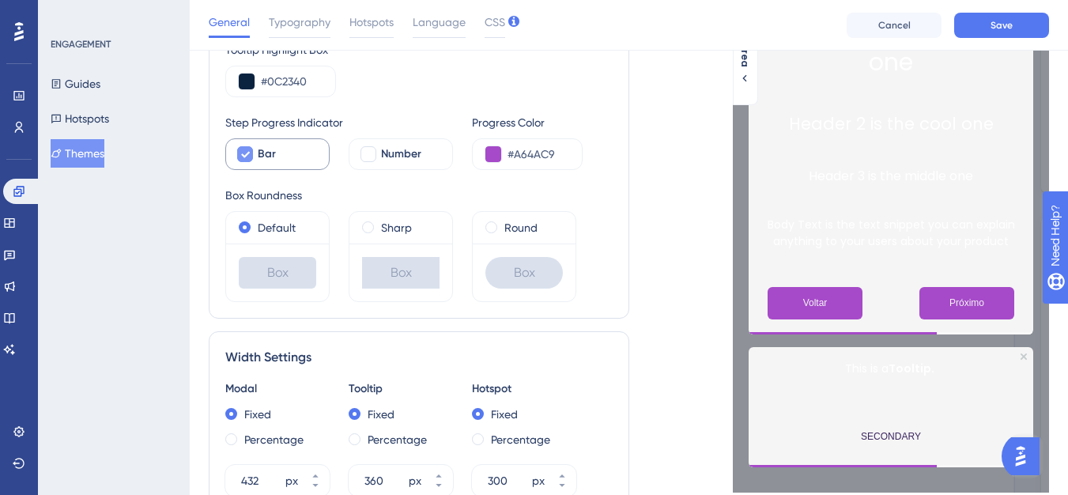
click at [270, 147] on span "Bar" at bounding box center [267, 154] width 18 height 19
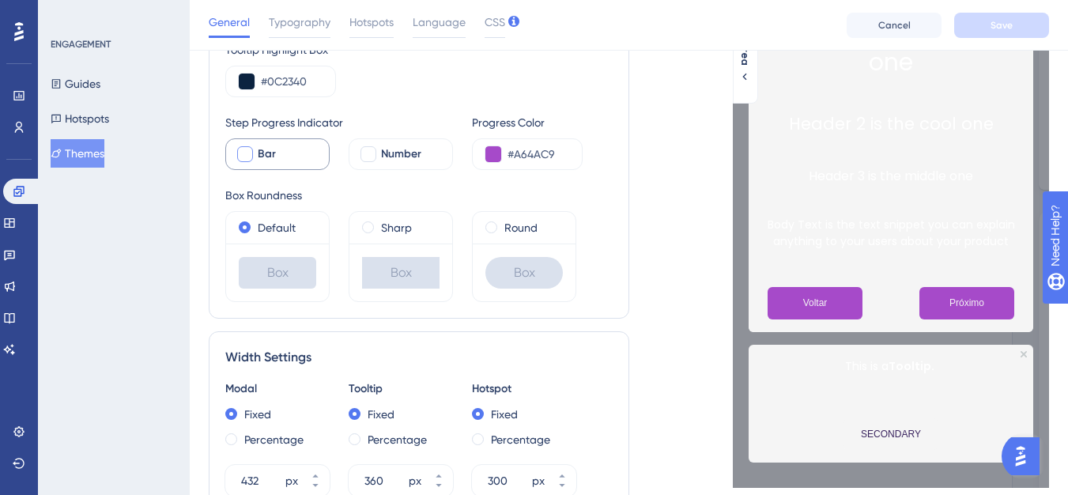
click at [270, 147] on span "Bar" at bounding box center [267, 154] width 18 height 19
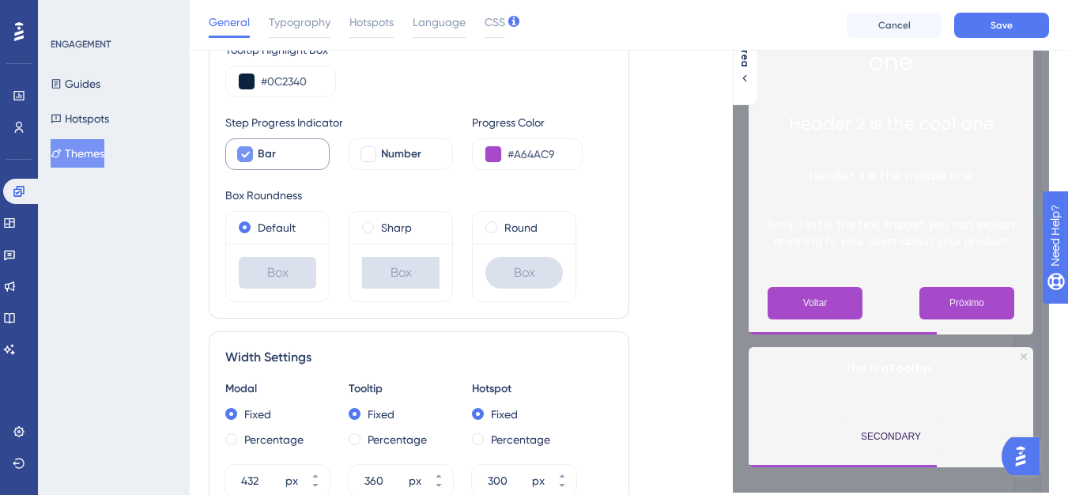
click at [270, 147] on span "Bar" at bounding box center [267, 154] width 18 height 19
checkbox input "false"
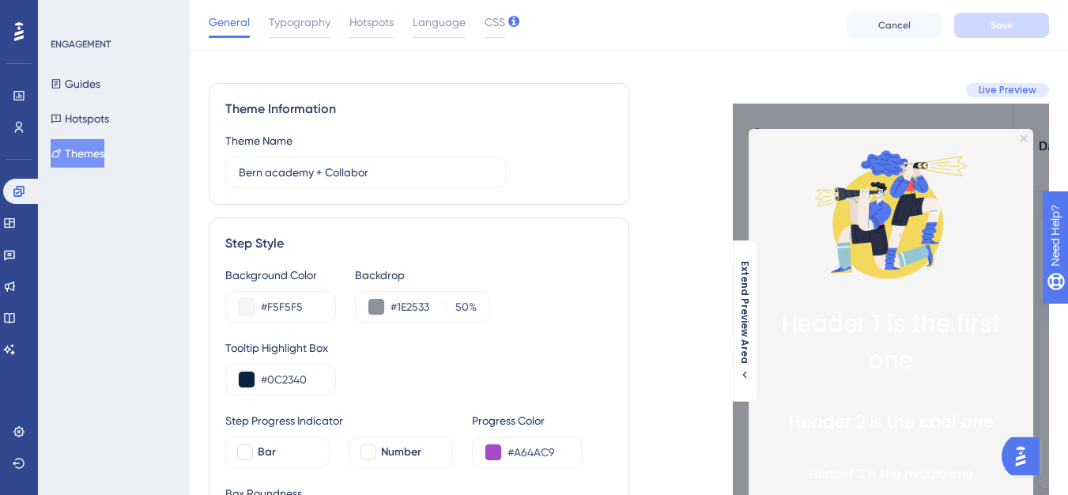
scroll to position [0, 0]
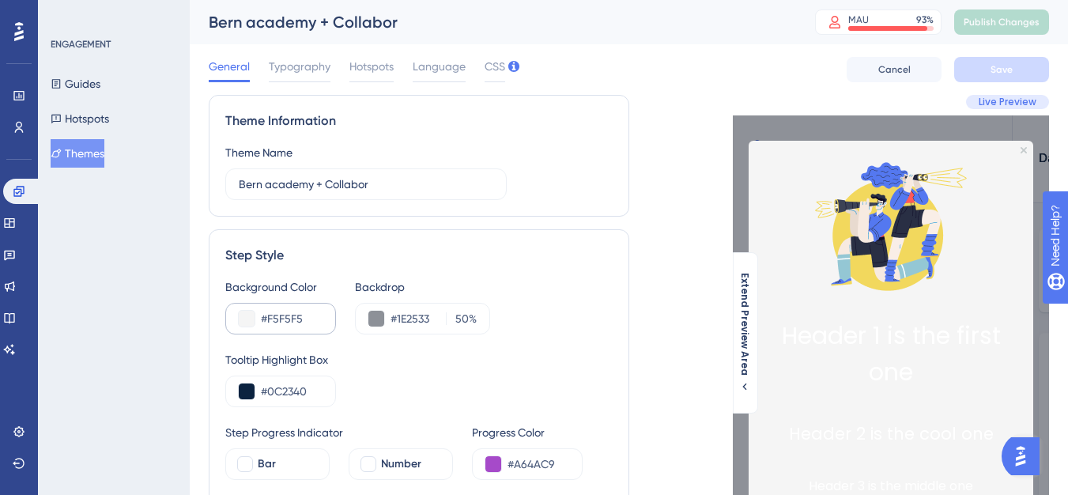
click at [323, 319] on div "#F5F5F5" at bounding box center [280, 319] width 111 height 32
click at [308, 321] on input "#F5F5F5" at bounding box center [292, 318] width 62 height 19
drag, startPoint x: 308, startPoint y: 321, endPoint x: 249, endPoint y: 315, distance: 59.6
click at [249, 315] on div "#F5F5F5" at bounding box center [280, 319] width 111 height 32
paste input "E9EEF7"
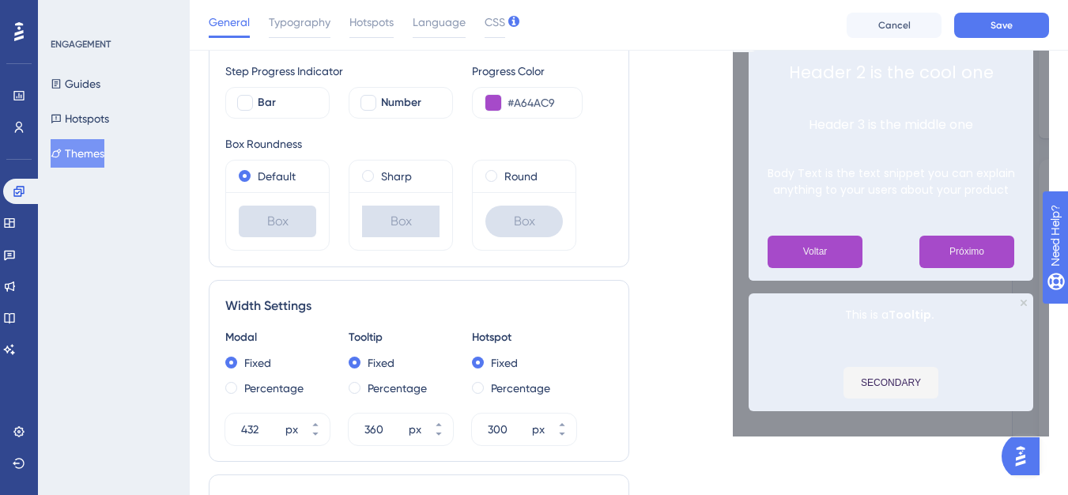
scroll to position [395, 0]
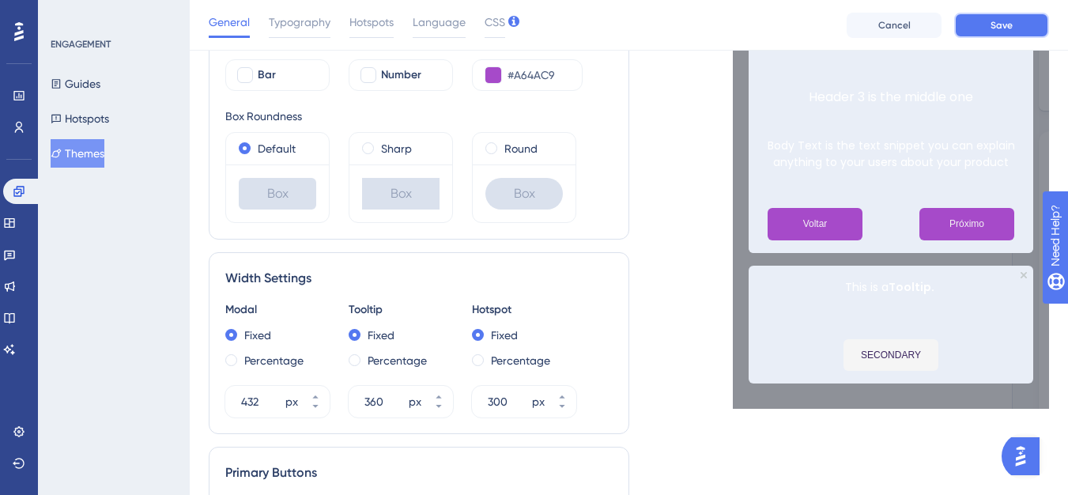
click at [1033, 28] on button "Save" at bounding box center [1001, 25] width 95 height 25
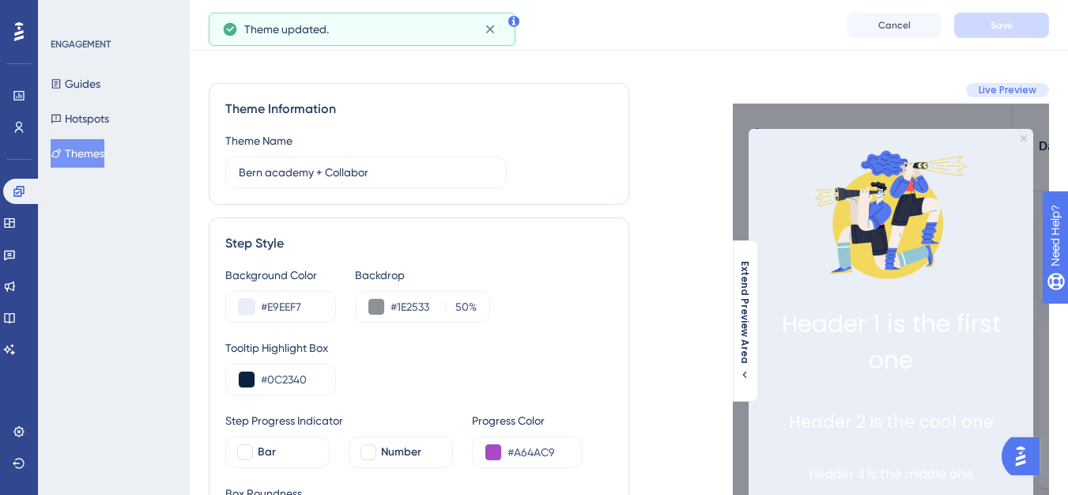
scroll to position [0, 0]
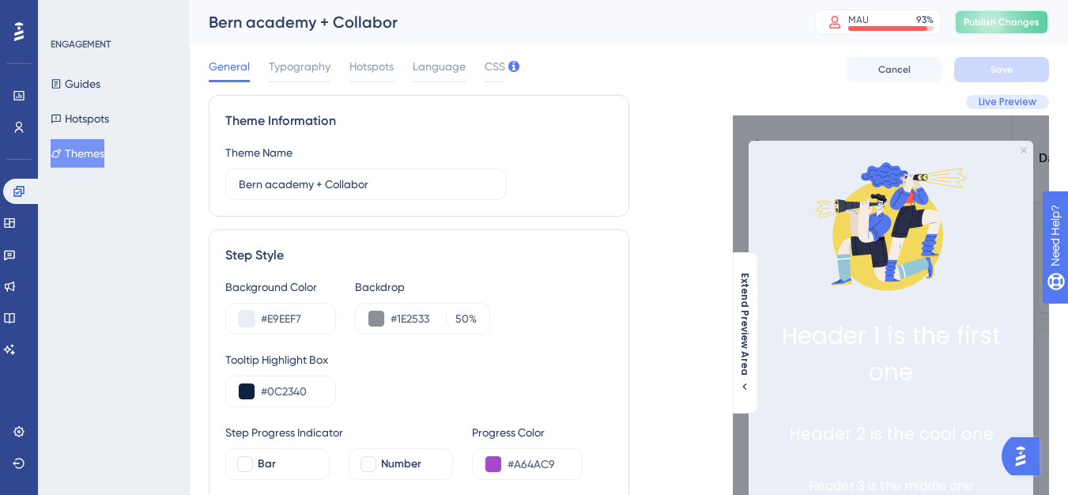
click at [991, 27] on span "Publish Changes" at bounding box center [1002, 22] width 76 height 13
click at [293, 300] on div "Background Color #E9EEF7" at bounding box center [280, 306] width 111 height 57
click at [298, 314] on input "#E9EEF7" at bounding box center [292, 318] width 62 height 19
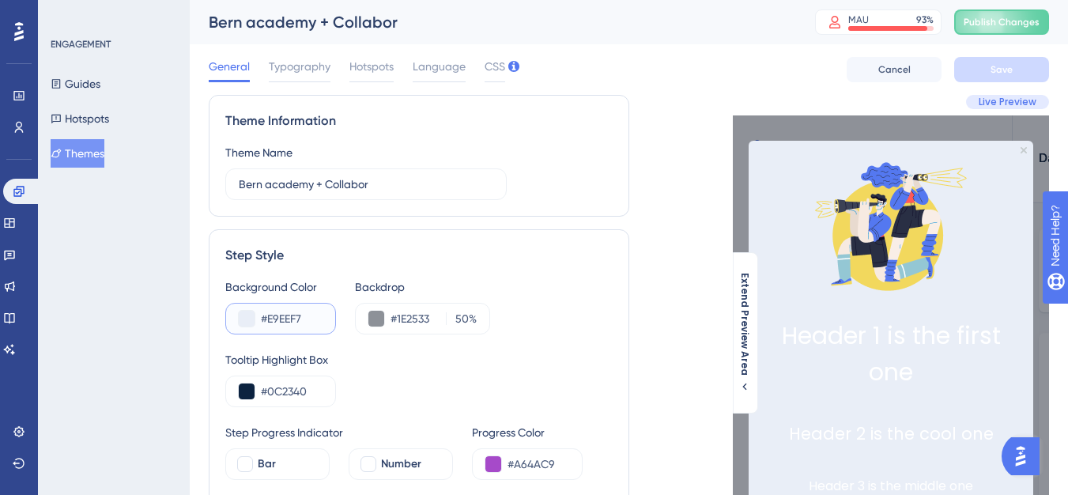
paste input "1A2E4B"
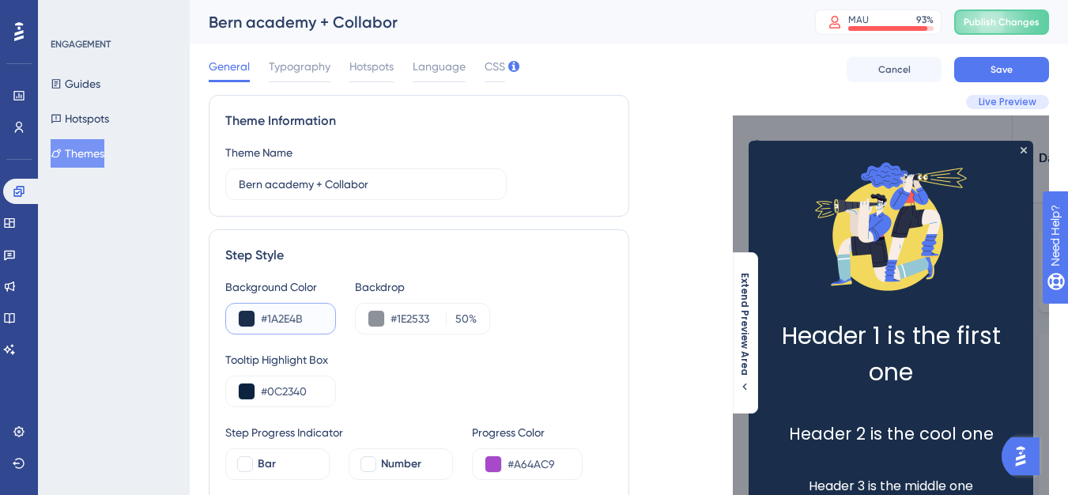
click at [262, 322] on input "#1A2E4B" at bounding box center [292, 318] width 62 height 19
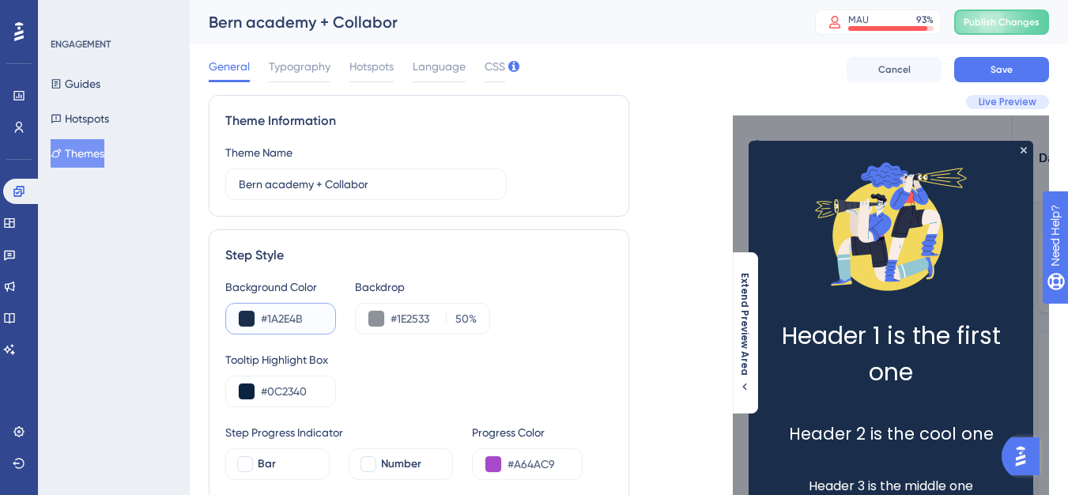
paste input "F2F5FC"
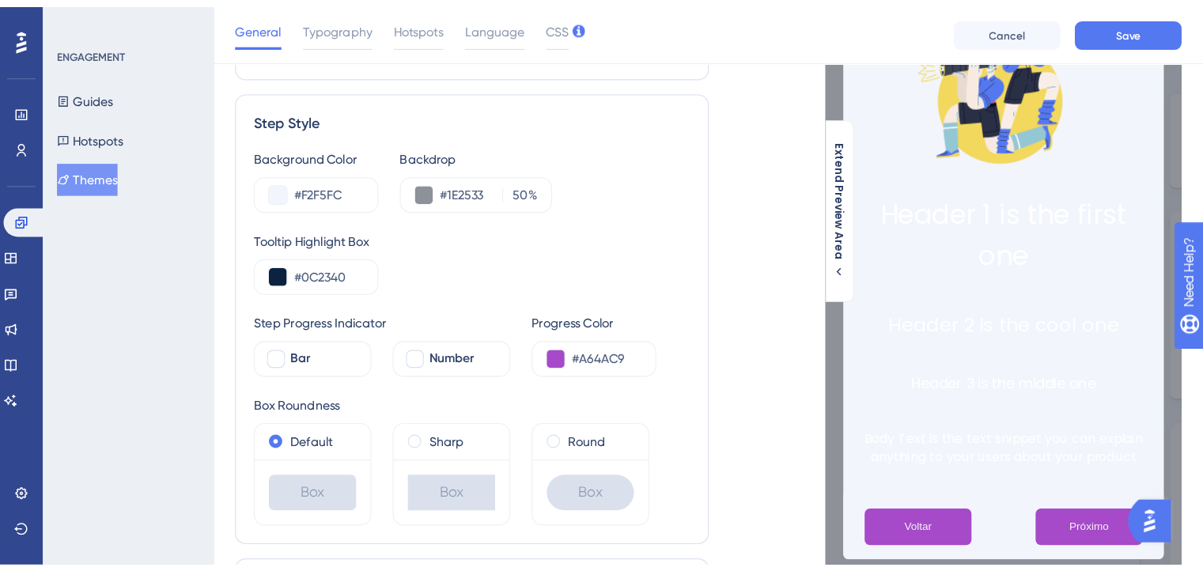
scroll to position [79, 0]
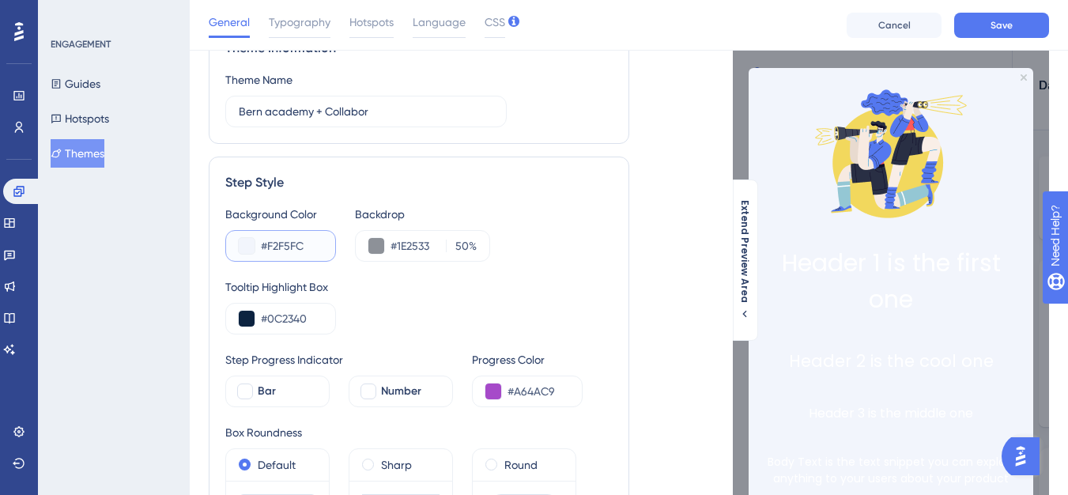
drag, startPoint x: 315, startPoint y: 253, endPoint x: 247, endPoint y: 254, distance: 68.0
click at [247, 254] on div "#F2F5FC" at bounding box center [280, 246] width 111 height 32
paste input "E9EEF7"
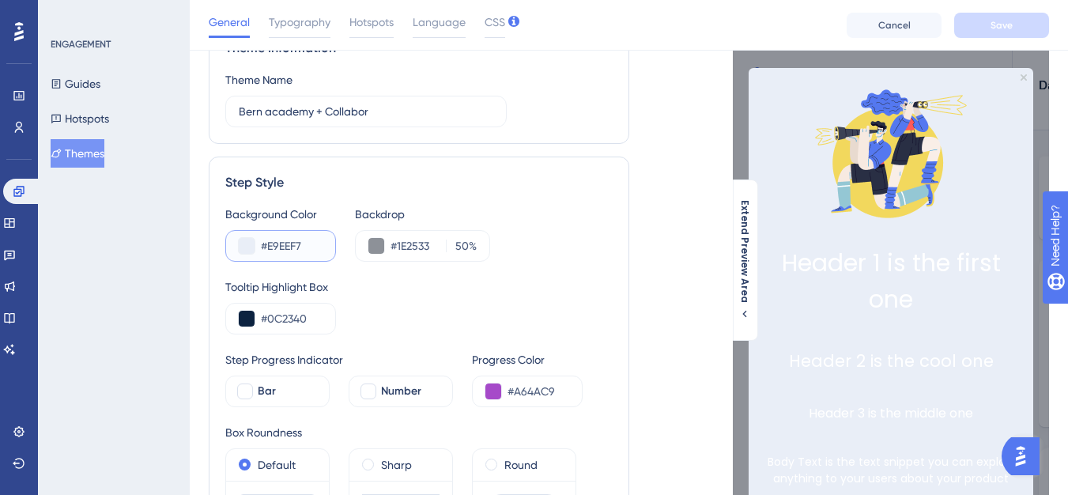
type input "#E9EEF7"
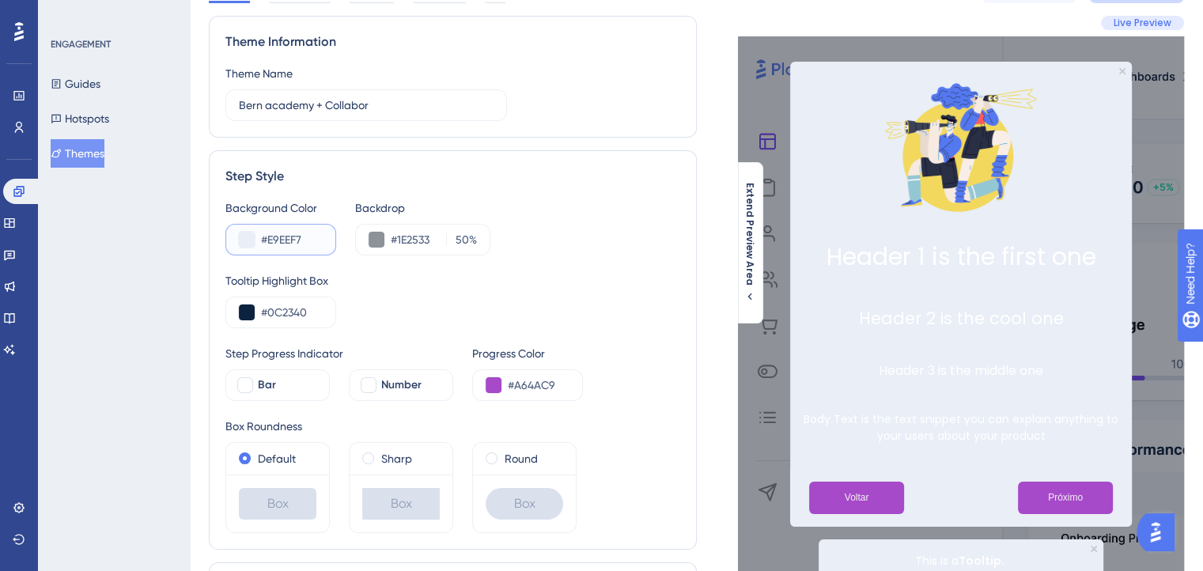
scroll to position [0, 0]
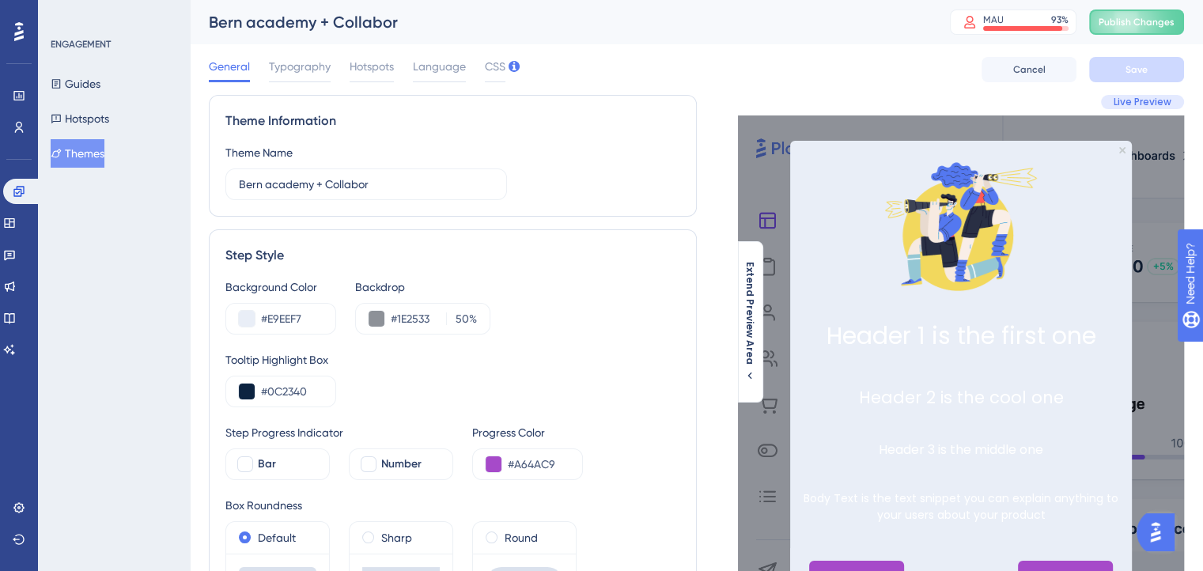
click at [1079, 36] on div "Bern academy + Collabor MAU 93 % Click to see add-on and upgrade options Publis…" at bounding box center [696, 22] width 1013 height 44
click at [1079, 22] on span "Publish Changes" at bounding box center [1136, 22] width 76 height 13
click at [16, 315] on icon at bounding box center [9, 317] width 13 height 13
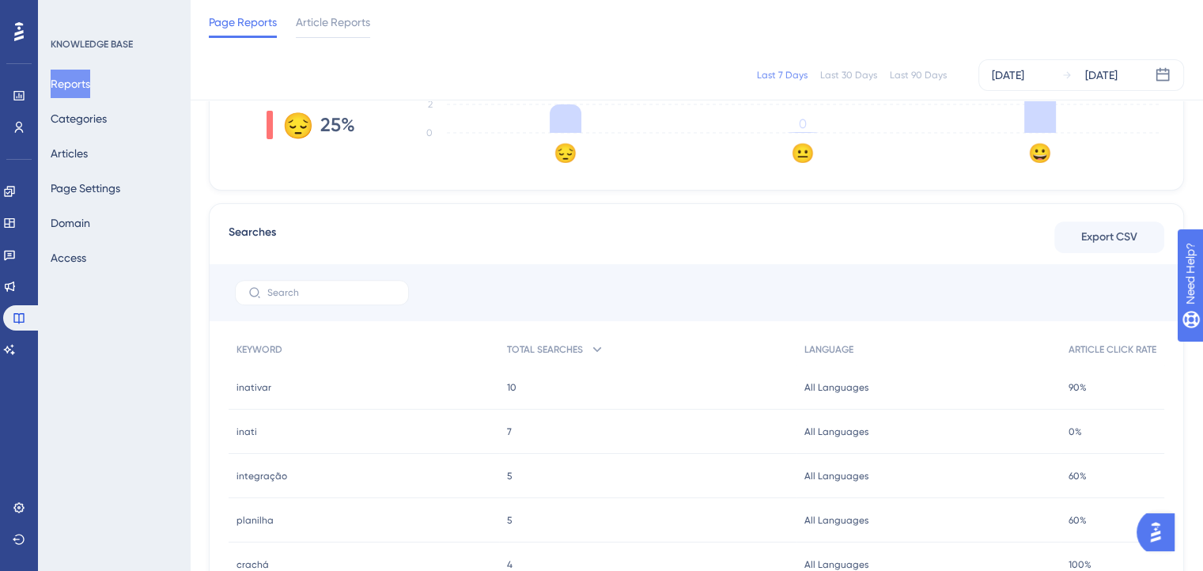
scroll to position [451, 0]
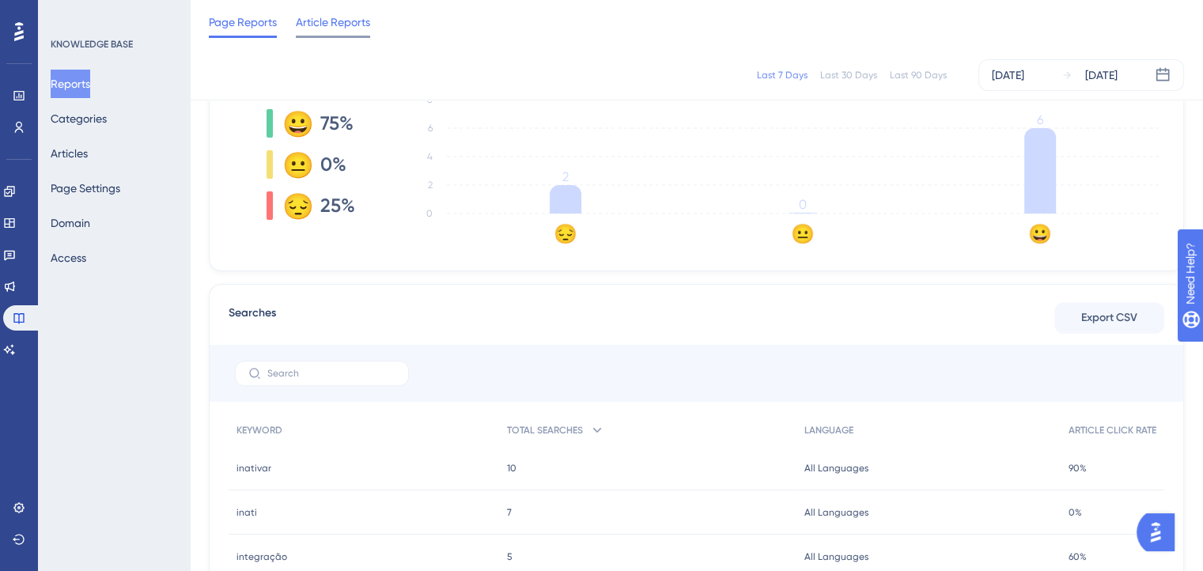
click at [316, 36] on div at bounding box center [333, 37] width 74 height 2
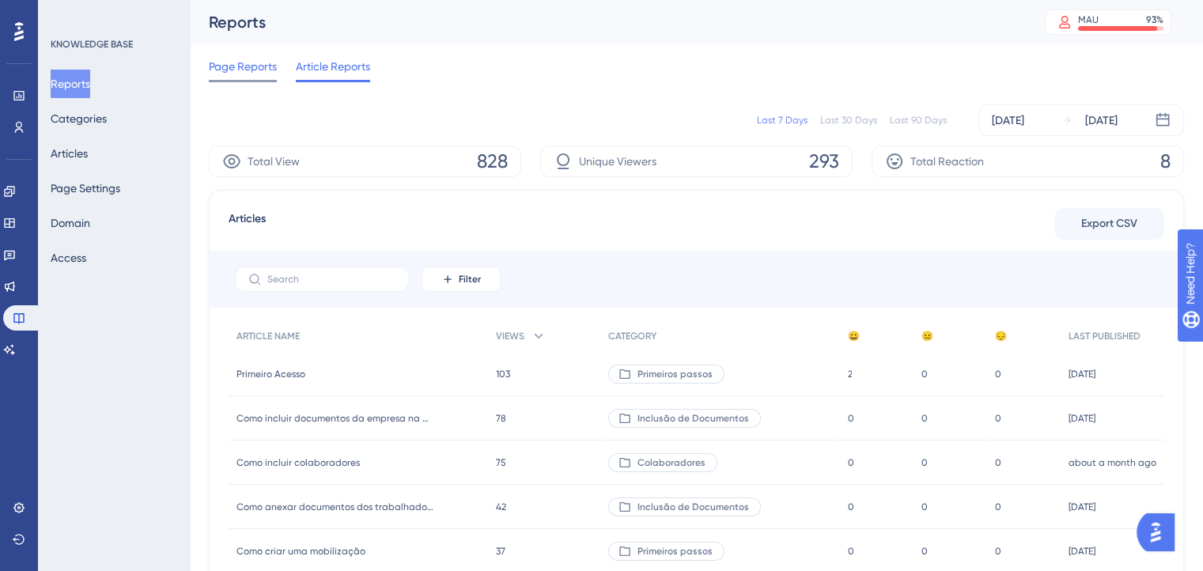
click at [257, 77] on div "Page Reports" at bounding box center [243, 69] width 68 height 25
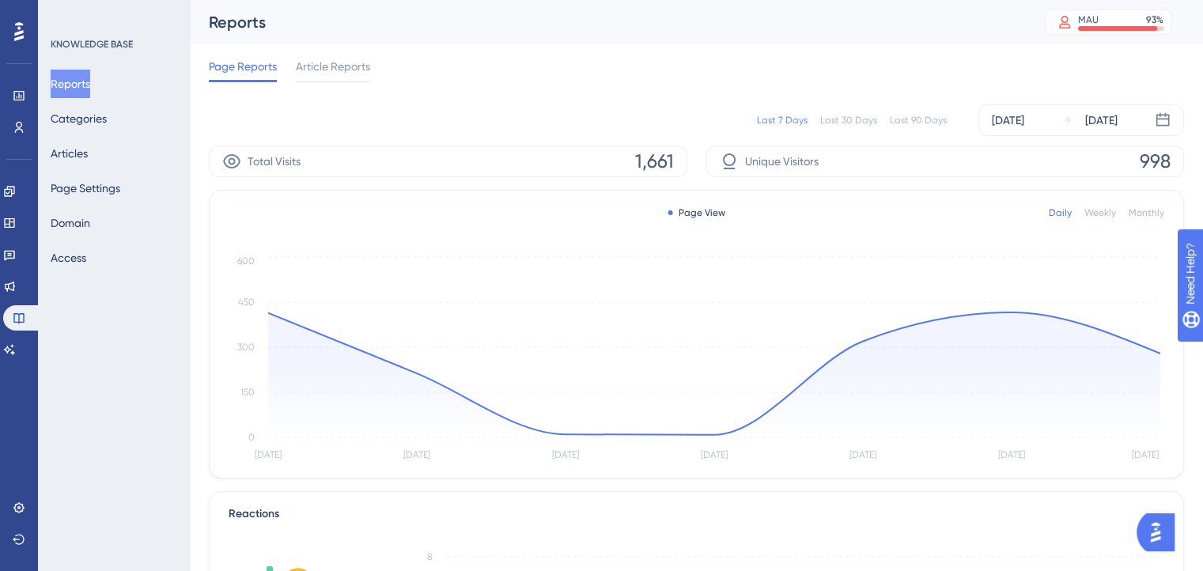
click at [906, 119] on div "Last 90 Days" at bounding box center [917, 120] width 57 height 13
